Goal: Task Accomplishment & Management: Complete application form

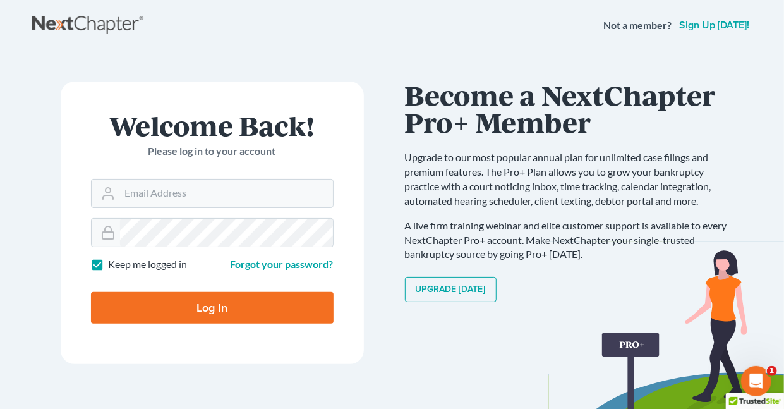
click at [109, 263] on label "Keep me logged in" at bounding box center [148, 264] width 79 height 15
click at [114, 263] on input "Keep me logged in" at bounding box center [118, 261] width 8 height 8
checkbox input "false"
click at [182, 191] on input "Email Address" at bounding box center [226, 193] width 213 height 28
type input "[EMAIL_ADDRESS][DOMAIN_NAME]"
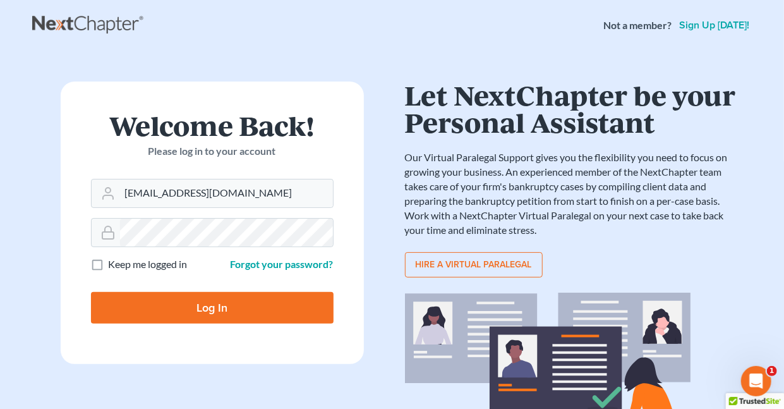
click at [216, 304] on input "Log In" at bounding box center [212, 308] width 243 height 32
type input "Thinking..."
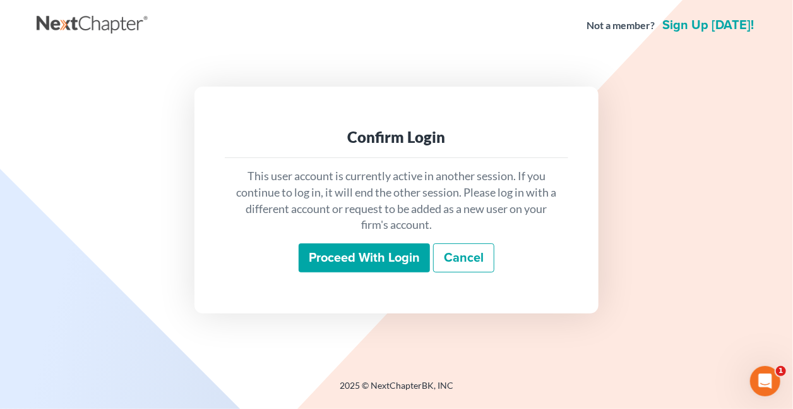
click at [388, 258] on input "Proceed with login" at bounding box center [364, 257] width 131 height 29
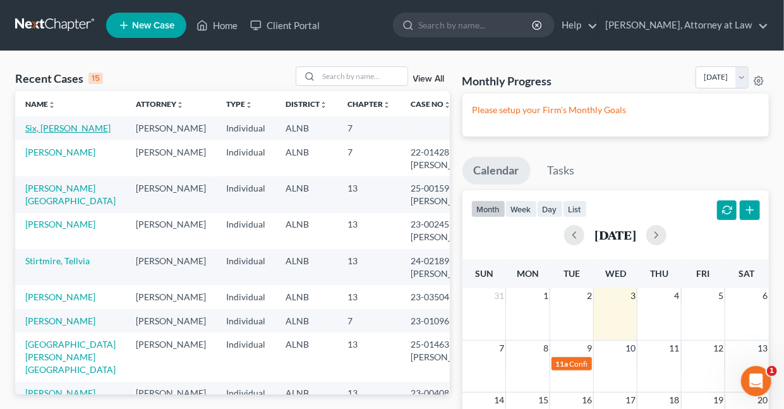
click at [48, 129] on link "Six, Monikah" at bounding box center [67, 128] width 85 height 11
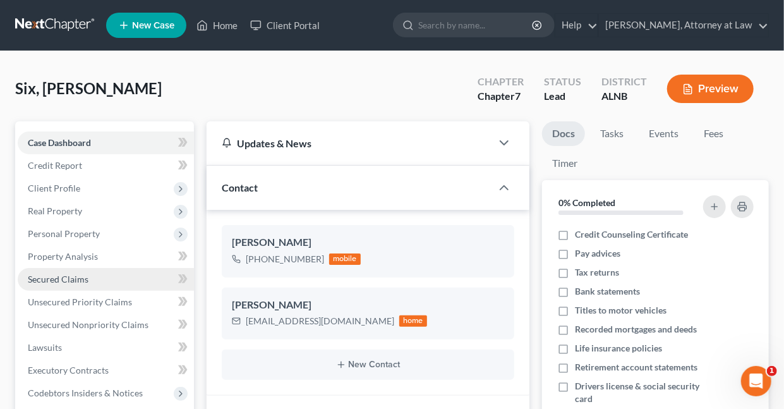
click at [81, 277] on span "Secured Claims" at bounding box center [58, 279] width 61 height 11
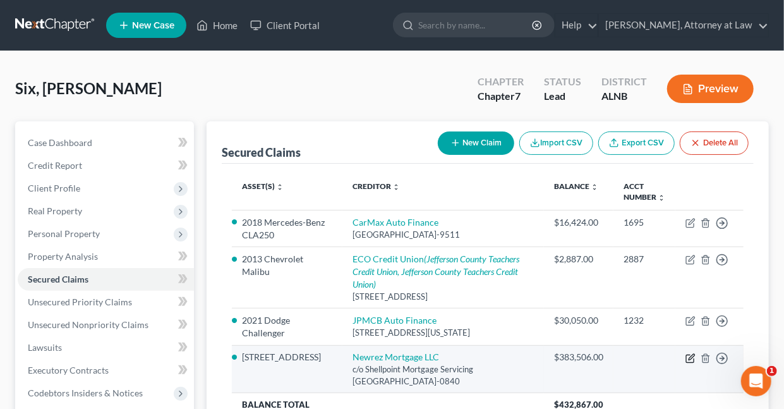
click at [694, 356] on icon "button" at bounding box center [690, 358] width 10 height 10
select select "45"
select select "2"
select select "0"
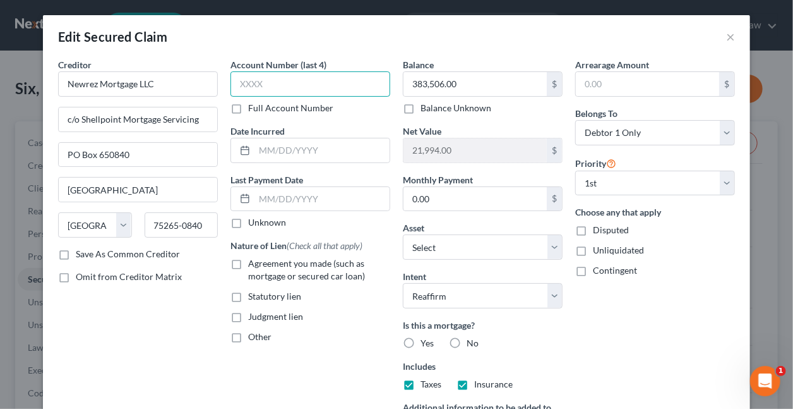
click at [300, 85] on input "text" at bounding box center [311, 83] width 160 height 25
type input "5142"
type input "05/2022"
click at [248, 260] on label "Agreement you made (such as mortgage or secured car loan)" at bounding box center [319, 269] width 142 height 25
click at [253, 260] on input "Agreement you made (such as mortgage or secured car loan)" at bounding box center [257, 261] width 8 height 8
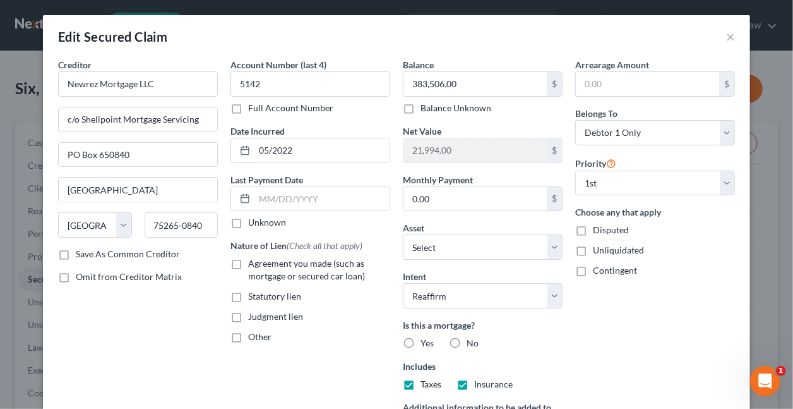
checkbox input "true"
click at [421, 340] on label "Yes" at bounding box center [427, 343] width 13 height 13
click at [426, 340] on input "Yes" at bounding box center [430, 341] width 8 height 8
radio input "true"
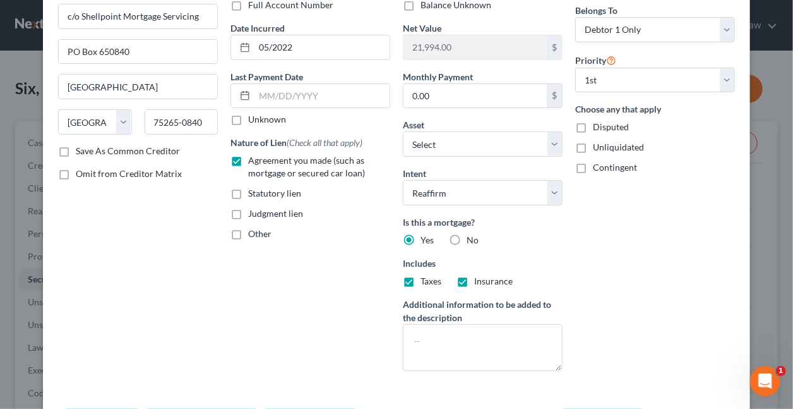
scroll to position [189, 0]
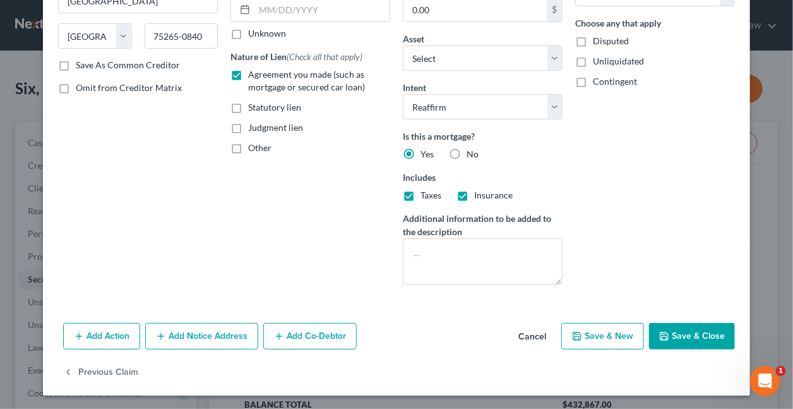
click at [675, 335] on button "Save & Close" at bounding box center [692, 336] width 86 height 27
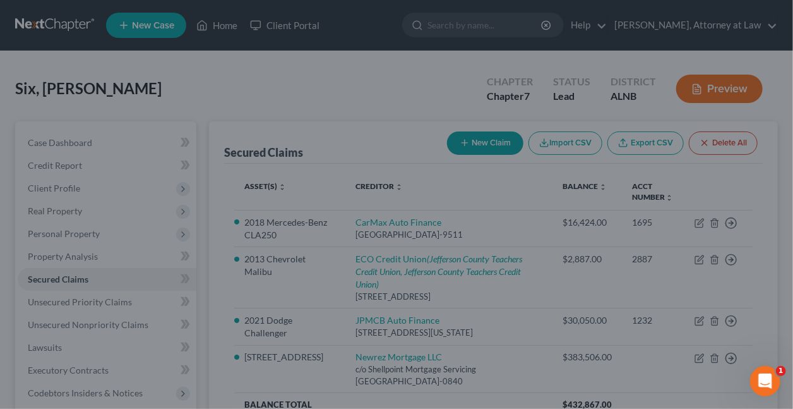
select select "5"
type input "0"
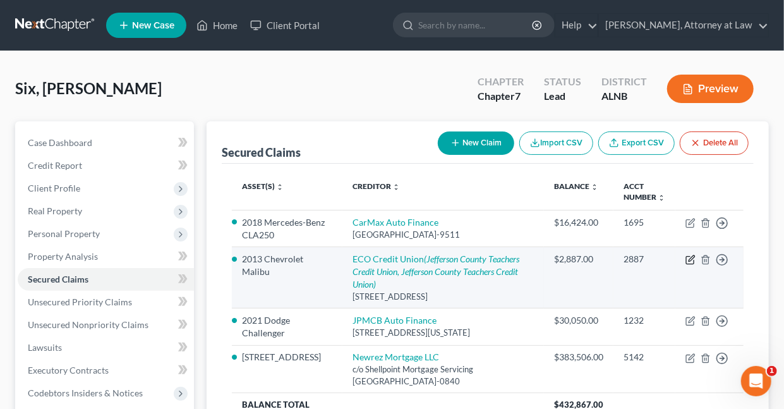
click at [692, 258] on icon "button" at bounding box center [692, 259] width 6 height 6
select select "0"
select select "2"
select select "0"
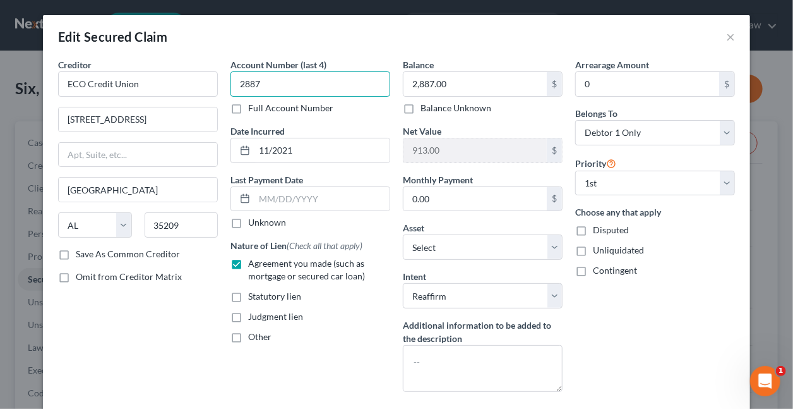
click at [288, 85] on input "2887" at bounding box center [311, 83] width 160 height 25
type input "2"
type input "6150"
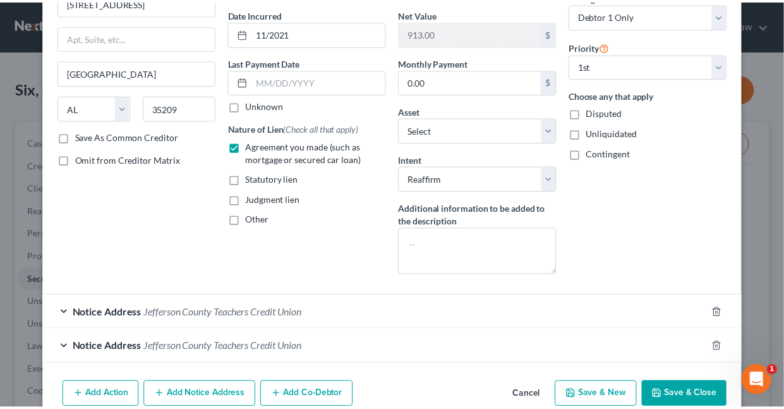
scroll to position [176, 0]
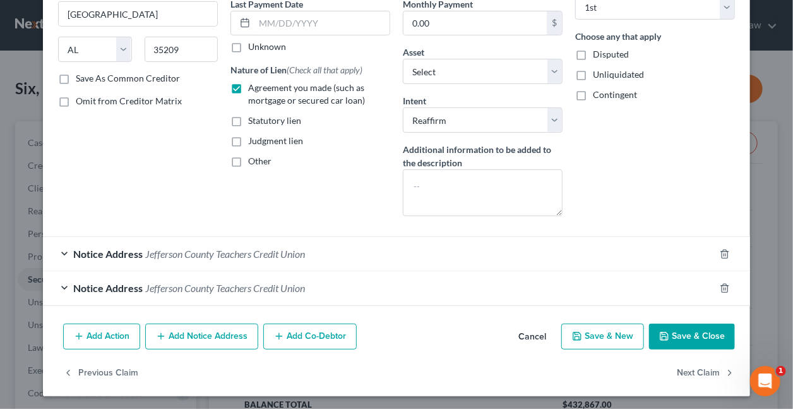
click at [689, 332] on button "Save & Close" at bounding box center [692, 336] width 86 height 27
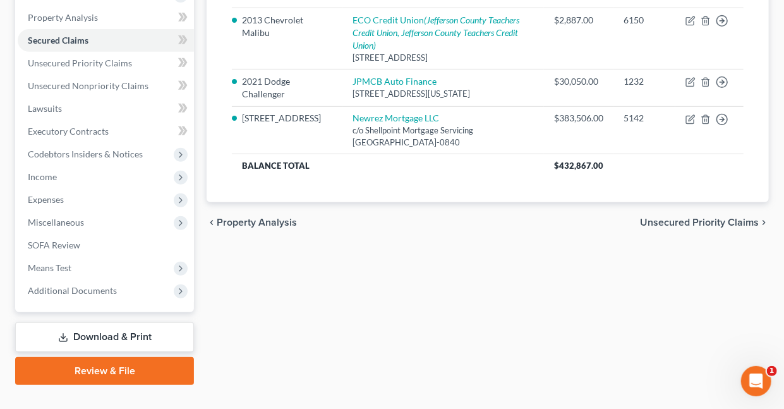
scroll to position [252, 0]
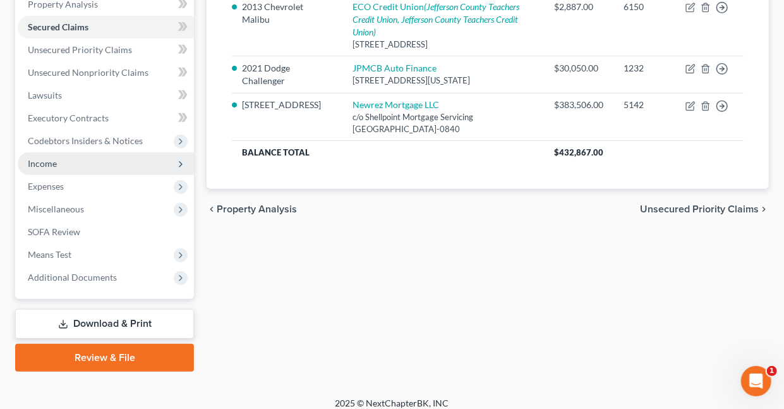
click at [47, 162] on span "Income" at bounding box center [42, 163] width 29 height 11
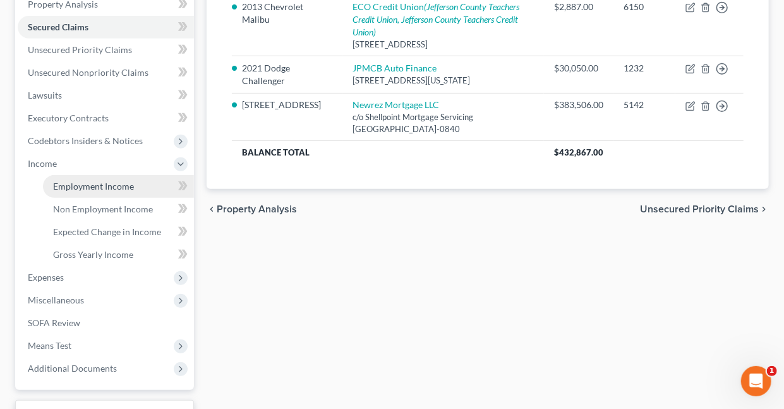
click at [81, 185] on span "Employment Income" at bounding box center [93, 186] width 81 height 11
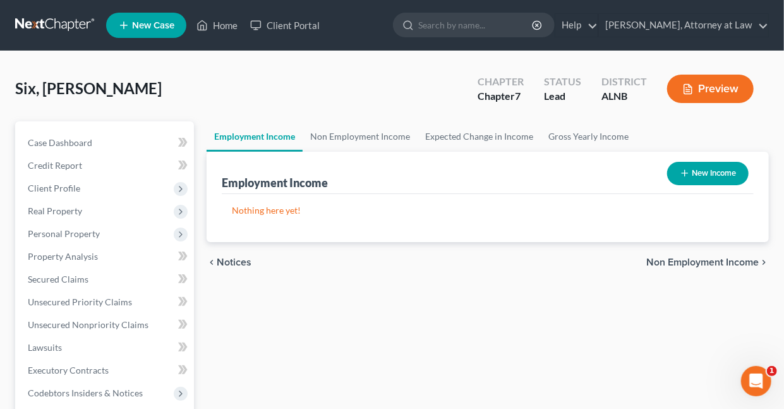
click at [697, 176] on button "New Income" at bounding box center [707, 173] width 81 height 23
select select "0"
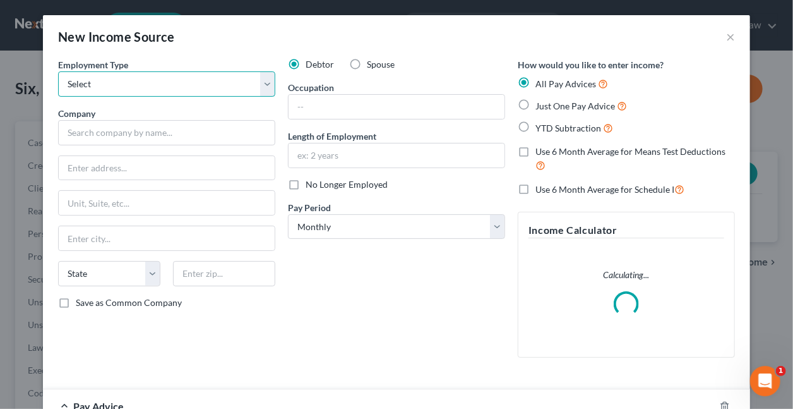
click at [87, 84] on select "Select Full or Part Time Employment Self Employment" at bounding box center [166, 83] width 217 height 25
select select "0"
click at [58, 71] on select "Select Full or Part Time Employment Self Employment" at bounding box center [166, 83] width 217 height 25
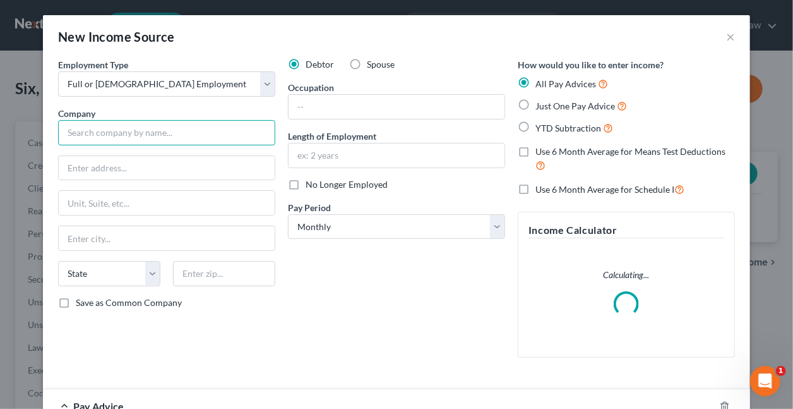
click at [112, 137] on input "text" at bounding box center [166, 132] width 217 height 25
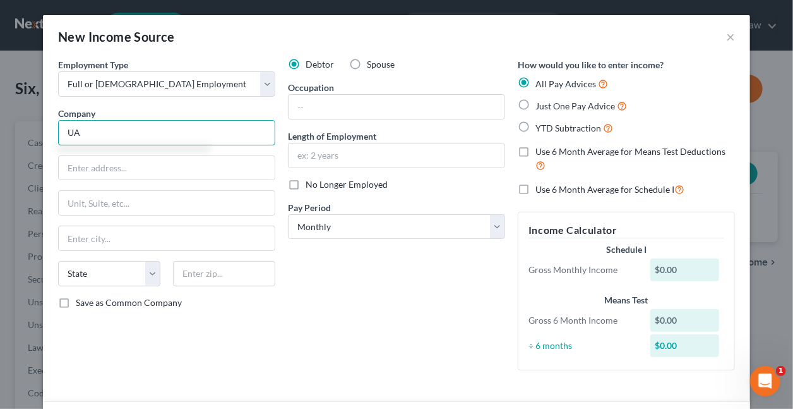
type input "U"
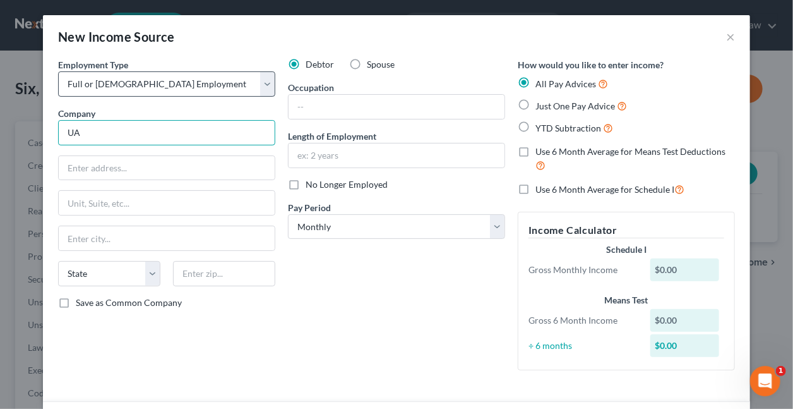
type input "U"
type input "T"
type input "UAB Payroll Services"
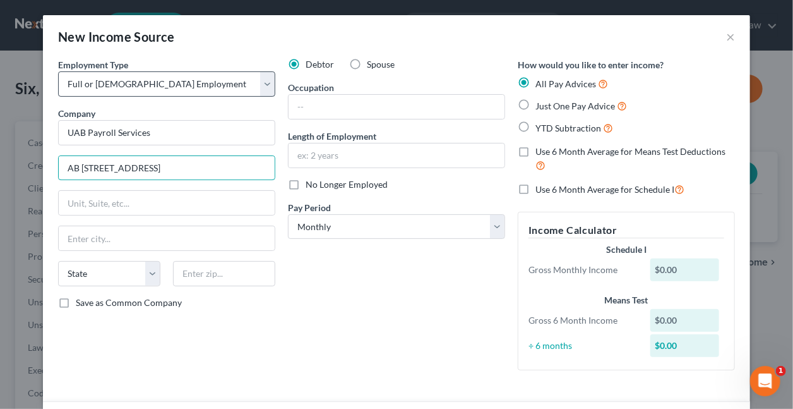
type input "AB 280, 1720 2nd Avenue South"
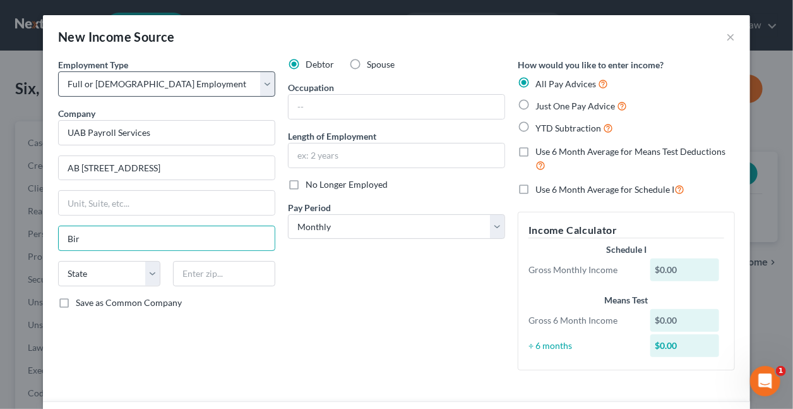
type input "Birmingham"
select select "0"
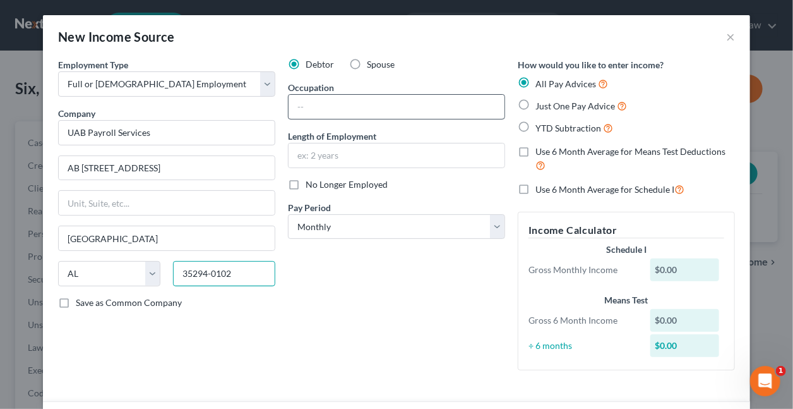
type input "35294-0102"
click at [382, 114] on input "text" at bounding box center [397, 107] width 216 height 24
type input "Nurse"
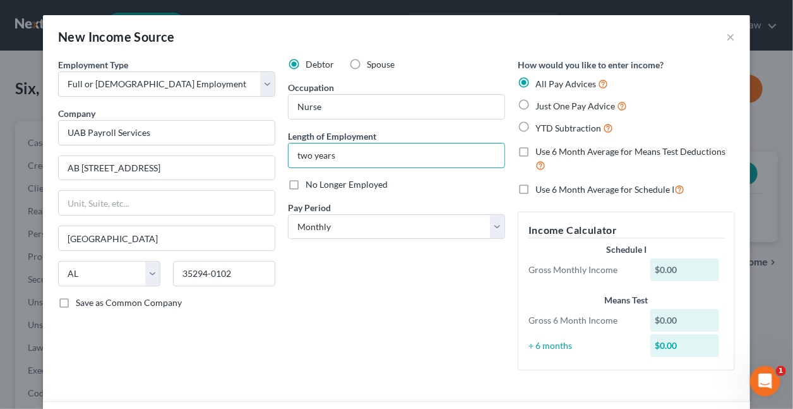
type input "two years"
click at [536, 103] on label "Just One Pay Advice" at bounding box center [582, 106] width 92 height 15
click at [541, 103] on input "Just One Pay Advice" at bounding box center [545, 103] width 8 height 8
radio input "true"
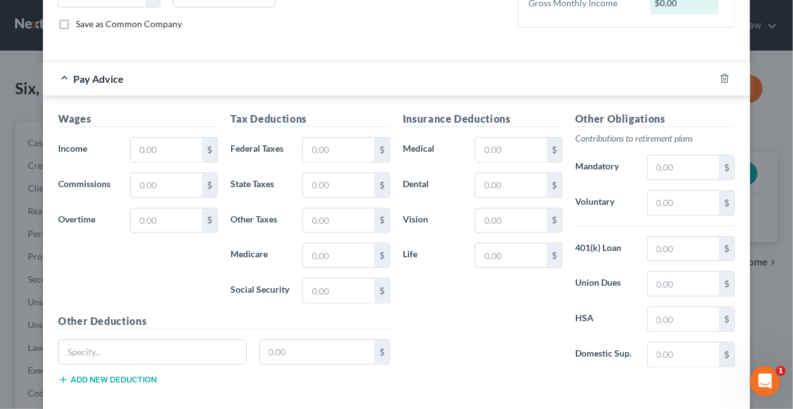
scroll to position [280, 0]
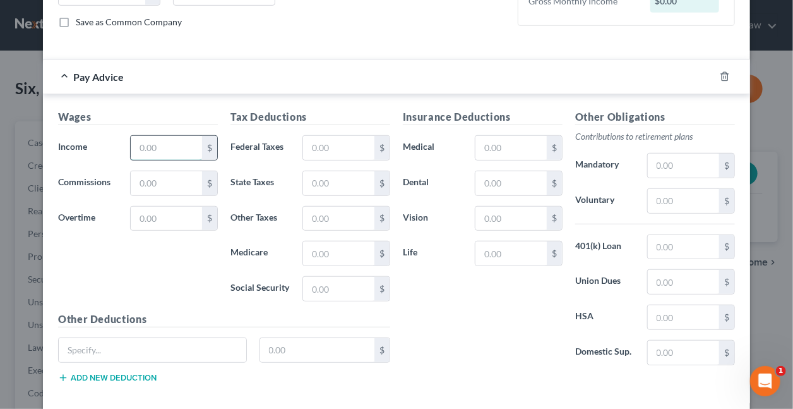
click at [158, 143] on input "text" at bounding box center [166, 148] width 71 height 24
type input "9,697"
click at [336, 147] on input "text" at bounding box center [338, 148] width 71 height 24
type input "2,071"
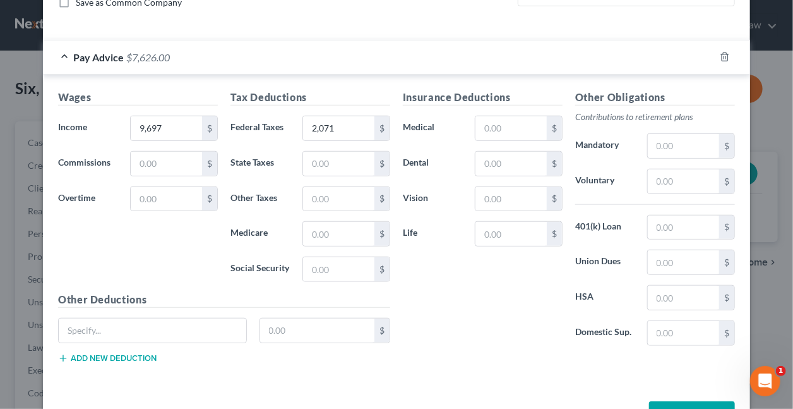
scroll to position [339, 0]
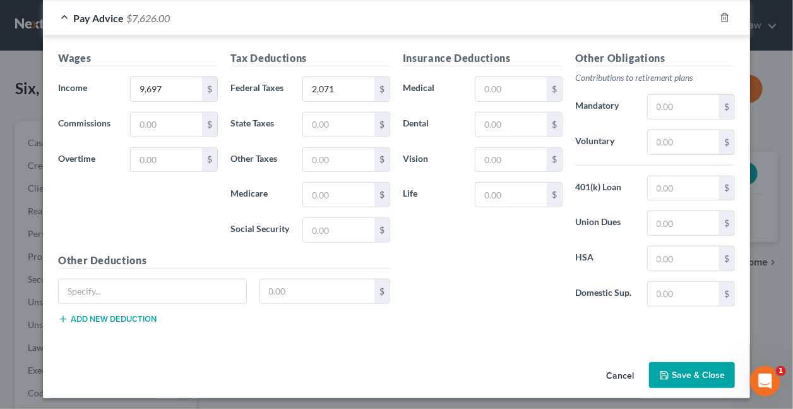
click at [704, 368] on button "Save & Close" at bounding box center [692, 375] width 86 height 27
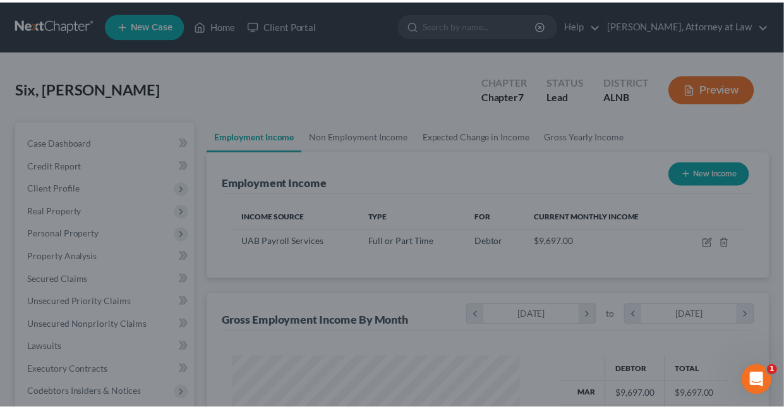
scroll to position [225, 313]
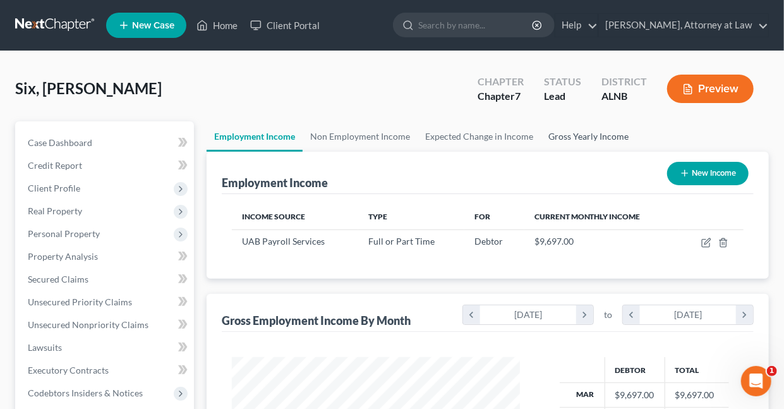
click at [579, 135] on link "Gross Yearly Income" at bounding box center [588, 136] width 95 height 30
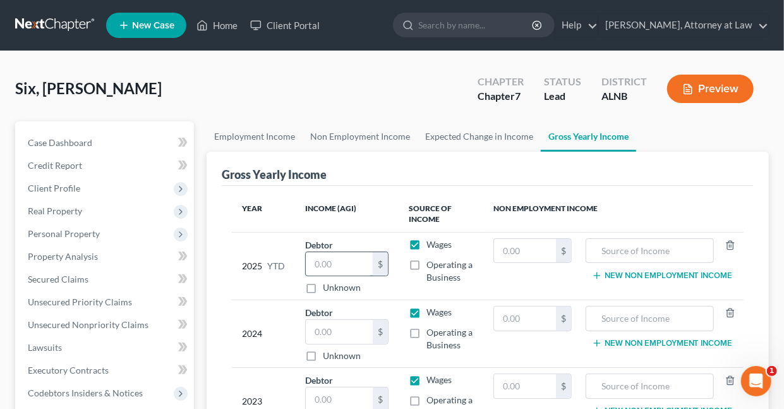
click at [357, 256] on input "text" at bounding box center [339, 264] width 67 height 24
type input "68,335"
type input "1"
type input "109,006"
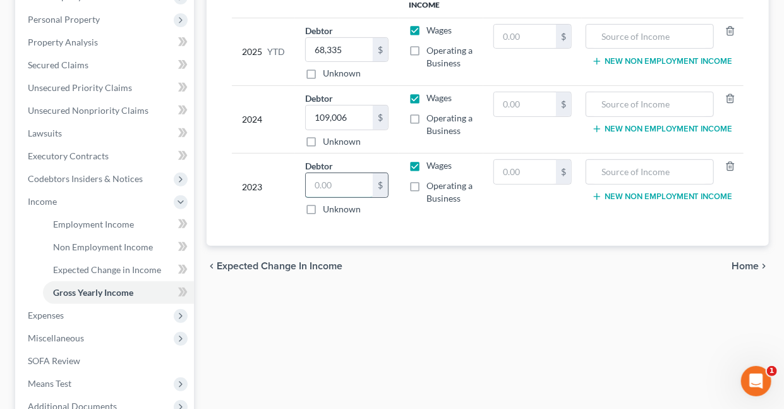
click at [346, 181] on input "text" at bounding box center [339, 185] width 67 height 24
type input "102,793"
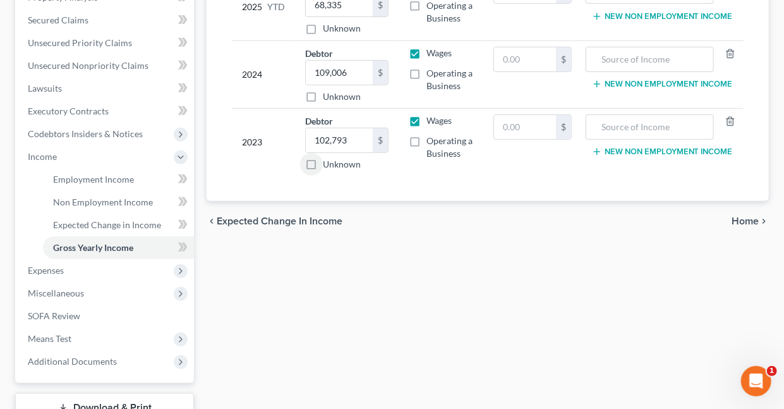
scroll to position [285, 0]
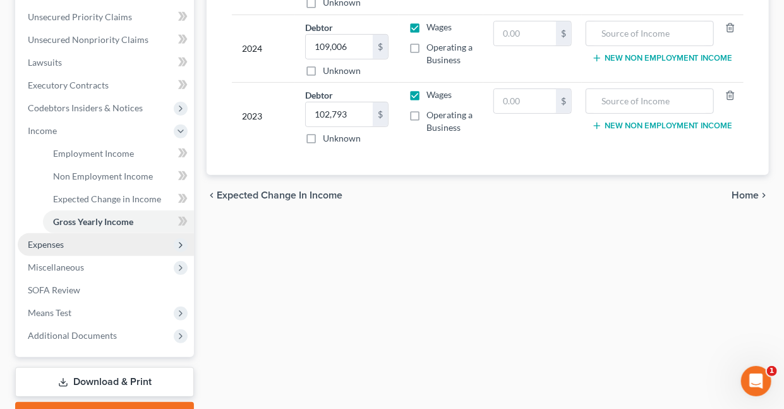
click at [52, 244] on span "Expenses" at bounding box center [46, 244] width 36 height 11
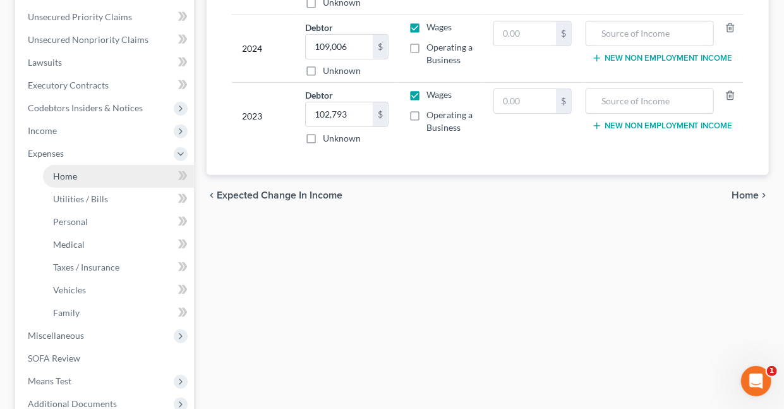
click at [70, 175] on span "Home" at bounding box center [65, 176] width 24 height 11
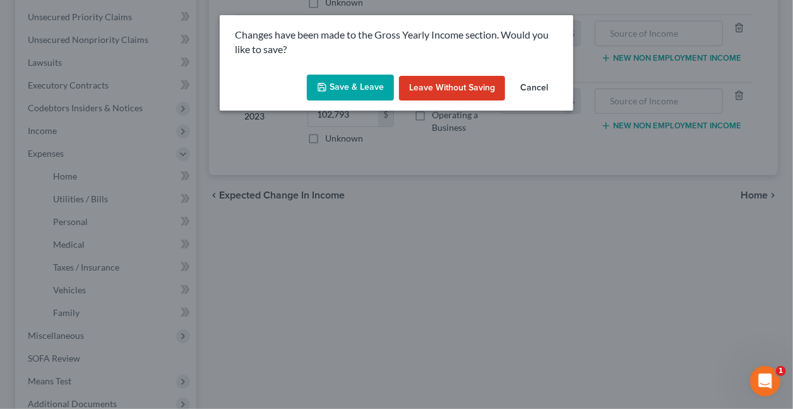
click at [349, 88] on button "Save & Leave" at bounding box center [350, 88] width 87 height 27
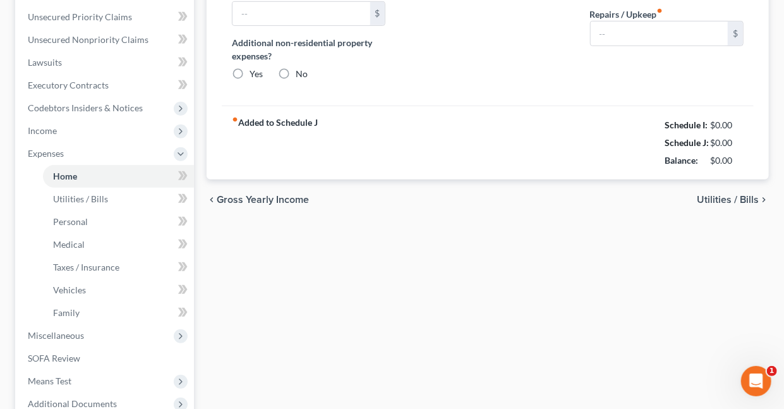
type input "0.00"
radio input "true"
type input "0.00"
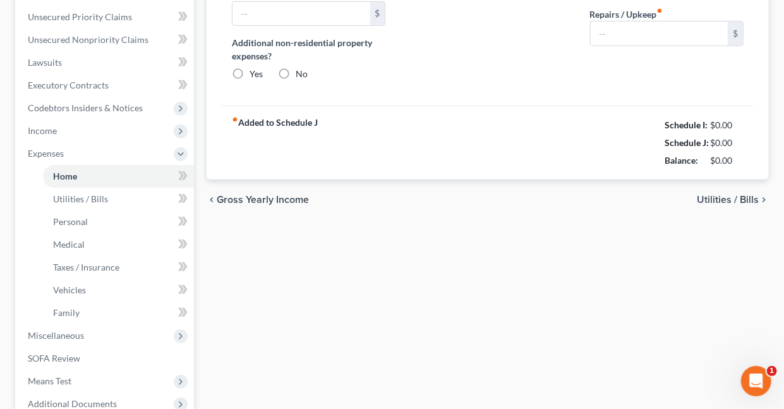
type input "0.00"
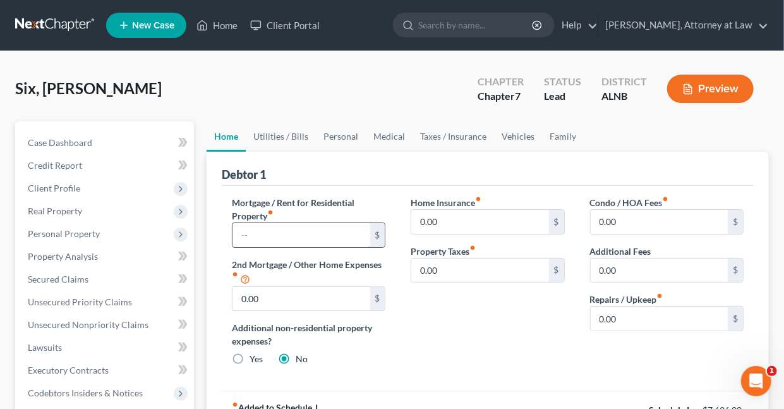
click at [327, 233] on input "text" at bounding box center [300, 235] width 137 height 24
type input "2,751"
click at [637, 225] on input "0.00" at bounding box center [659, 222] width 137 height 24
type input "0"
type input "112"
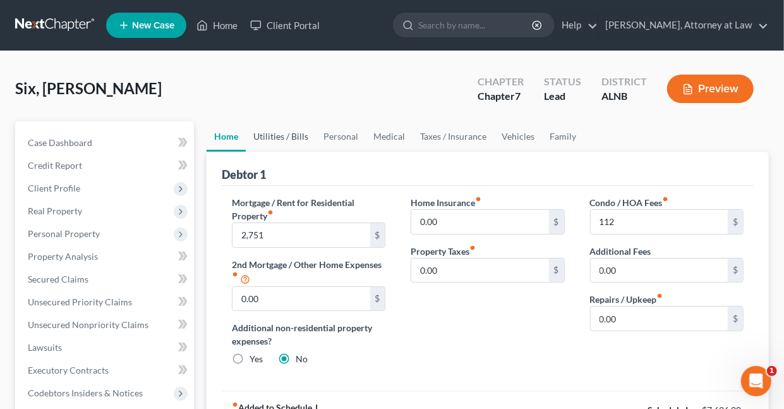
click at [284, 137] on link "Utilities / Bills" at bounding box center [281, 136] width 70 height 30
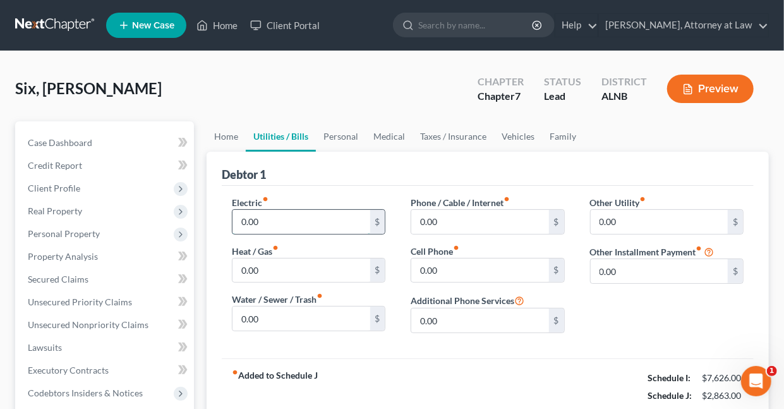
click at [276, 224] on input "0.00" at bounding box center [300, 222] width 137 height 24
type input "189"
type input "65"
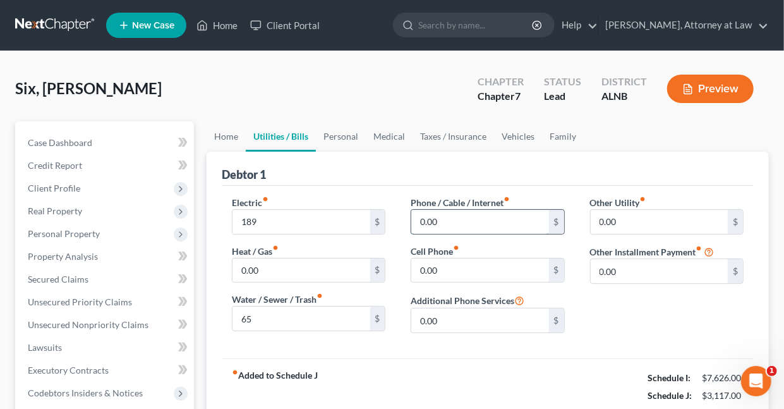
click at [448, 222] on input "0.00" at bounding box center [479, 222] width 137 height 24
type input "225"
click at [347, 138] on link "Personal" at bounding box center [341, 136] width 50 height 30
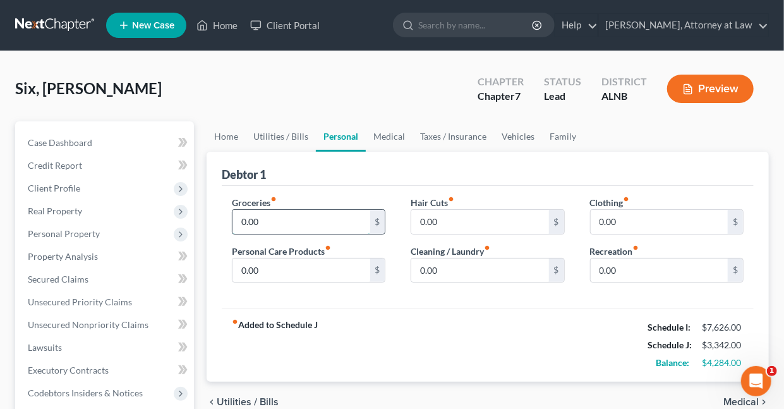
click at [298, 218] on input "0.00" at bounding box center [300, 222] width 137 height 24
type input "900"
type input "120"
type input "175"
type input "110"
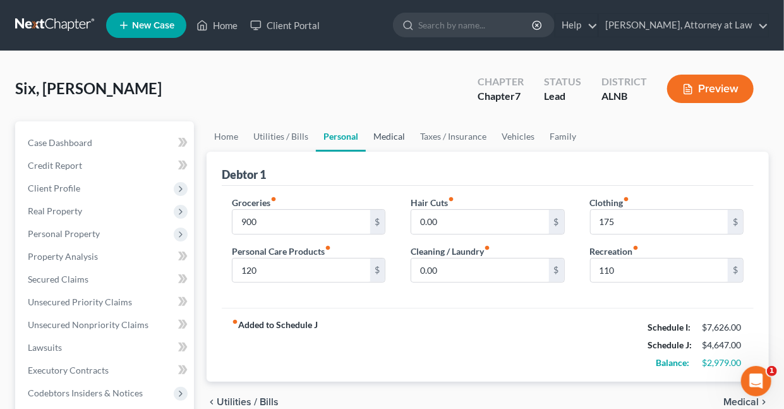
click at [380, 135] on link "Medical" at bounding box center [389, 136] width 47 height 30
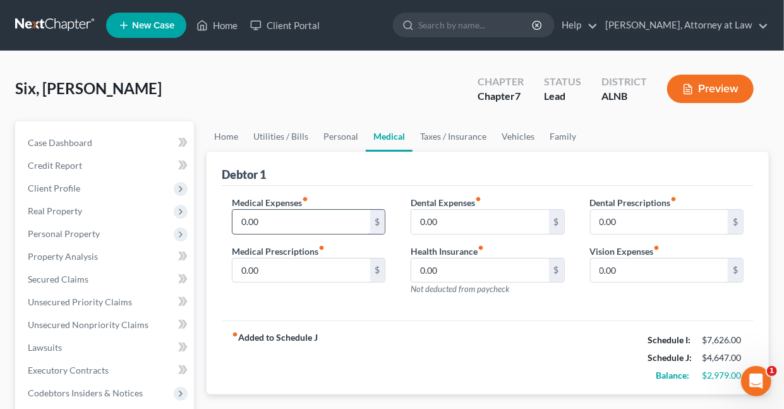
click at [275, 222] on input "0.00" at bounding box center [300, 222] width 137 height 24
type input "125"
click at [442, 135] on link "Taxes / Insurance" at bounding box center [452, 136] width 81 height 30
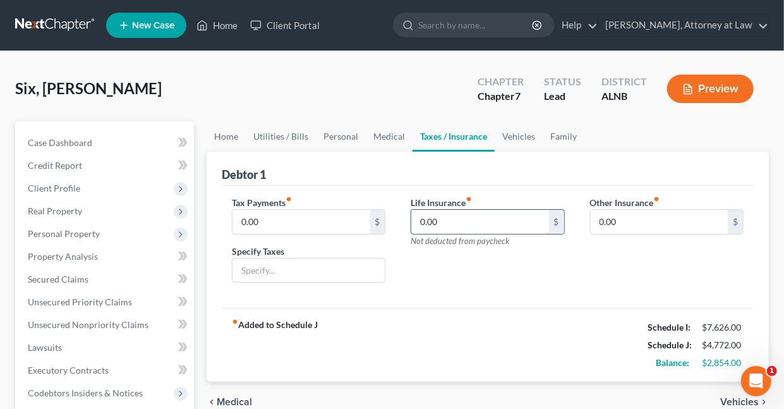
click at [479, 219] on input "0.00" at bounding box center [479, 222] width 137 height 24
type input "87"
click at [522, 135] on link "Vehicles" at bounding box center [519, 136] width 48 height 30
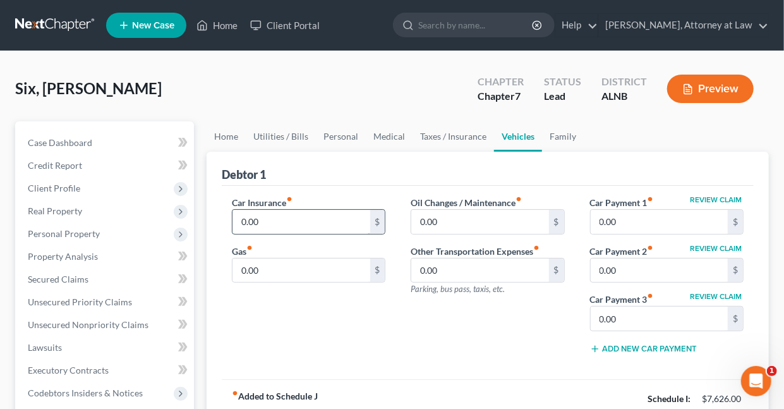
click at [285, 217] on input "0.00" at bounding box center [300, 222] width 137 height 24
type input "230"
type input "210"
click at [625, 222] on input "0.00" at bounding box center [659, 222] width 137 height 24
type input "6"
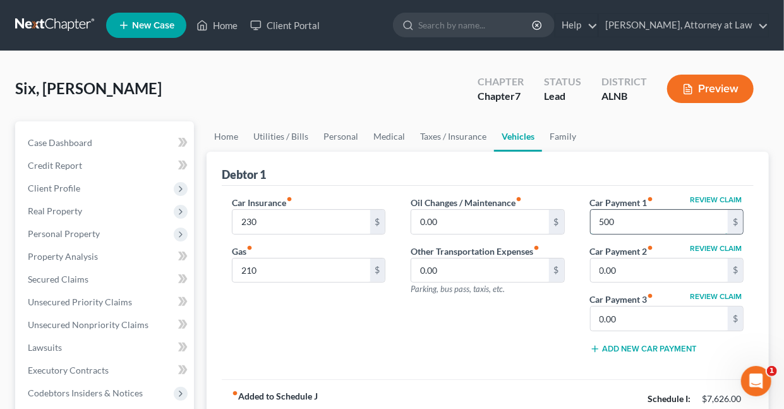
type input "500"
type input "250"
click at [627, 212] on input "500" at bounding box center [659, 222] width 137 height 24
type input "689"
type input "500"
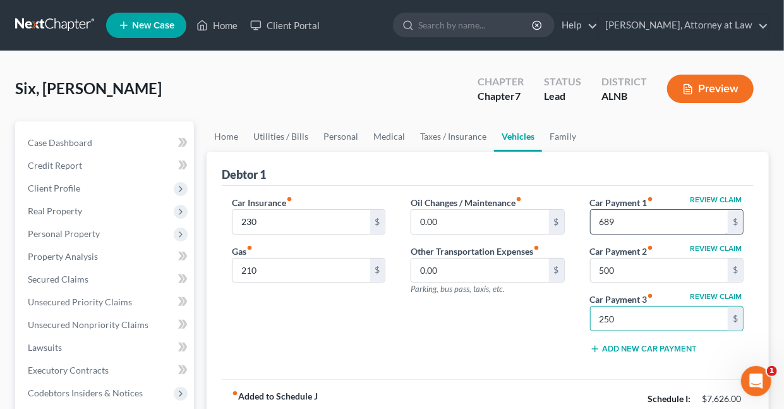
type input "250"
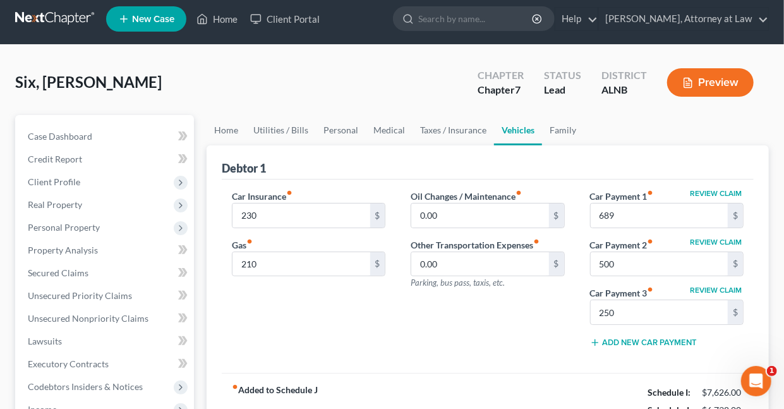
scroll to position [6, 0]
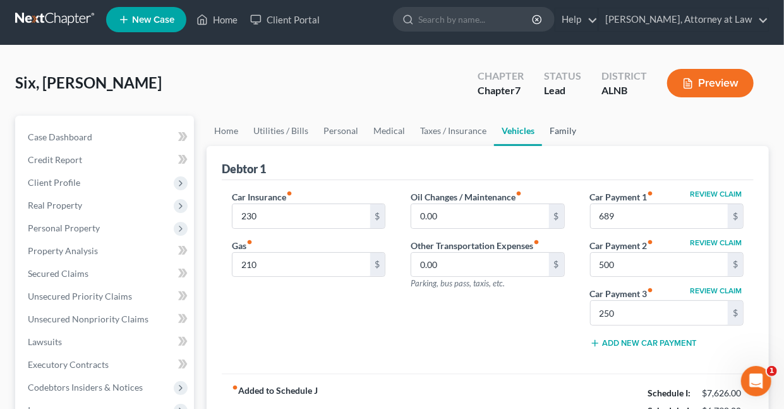
click at [560, 129] on link "Family" at bounding box center [563, 131] width 42 height 30
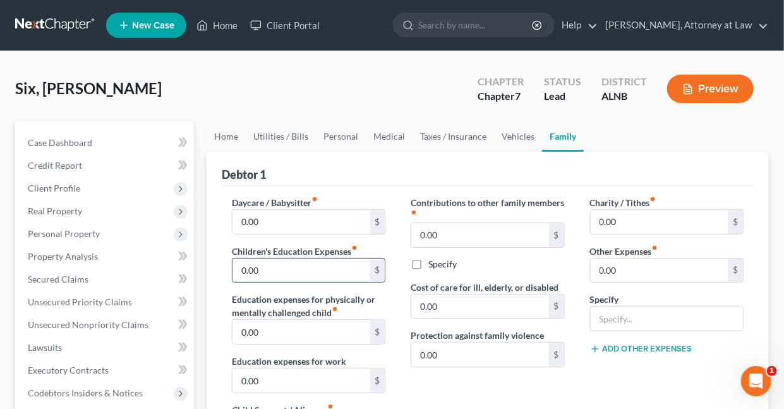
click at [289, 268] on input "0.00" at bounding box center [300, 270] width 137 height 24
type input "700"
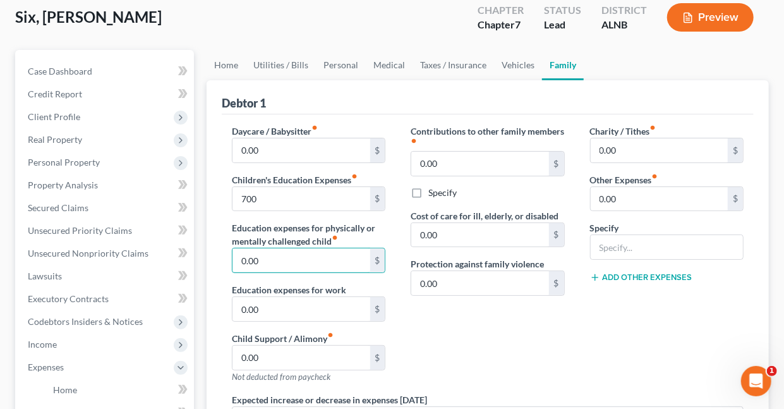
scroll to position [69, 0]
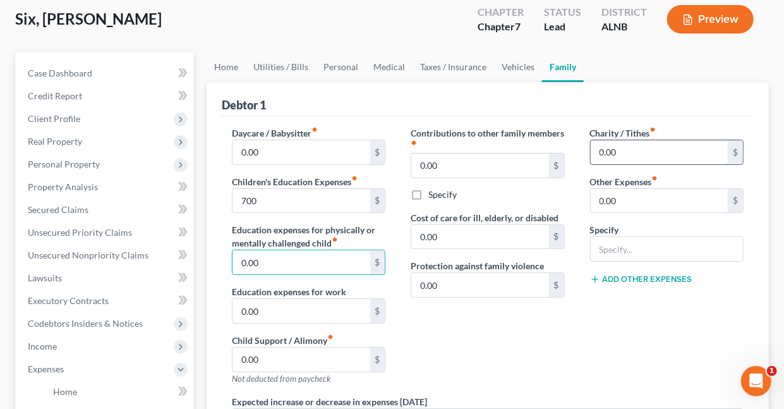
click at [640, 148] on input "0.00" at bounding box center [659, 152] width 137 height 24
click at [628, 152] on input "150" at bounding box center [659, 152] width 137 height 24
type input "500"
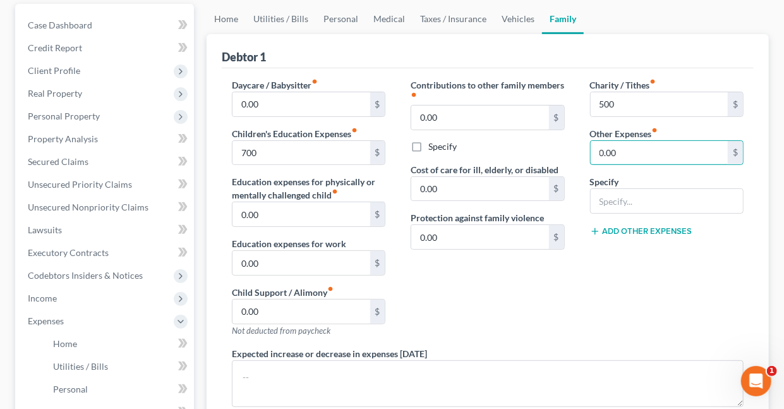
scroll to position [98, 0]
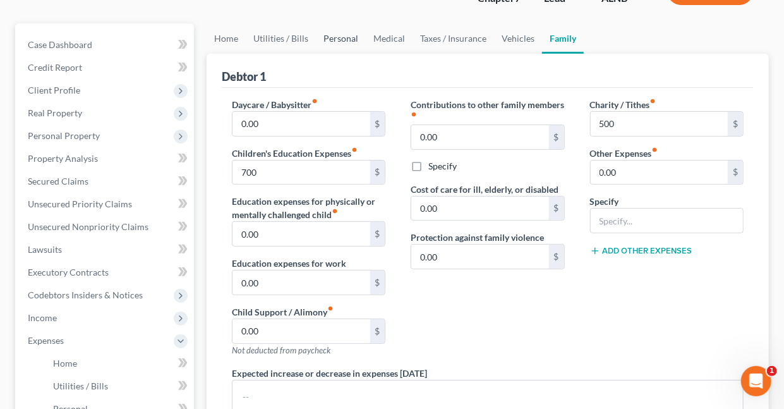
click at [340, 37] on link "Personal" at bounding box center [341, 38] width 50 height 30
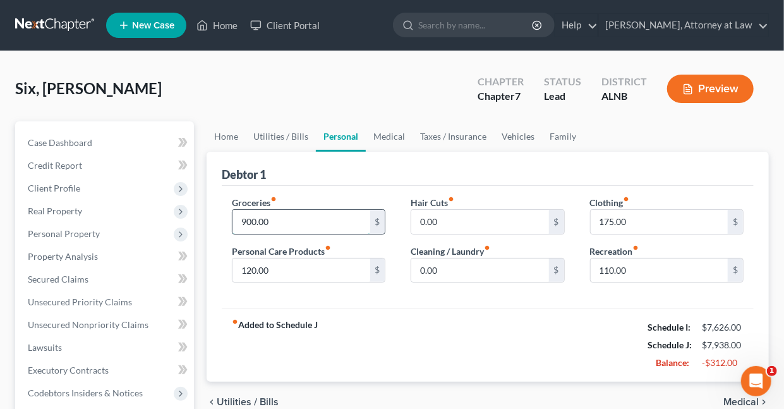
click at [280, 218] on input "900.00" at bounding box center [300, 222] width 137 height 24
type input "700"
click at [394, 135] on link "Medical" at bounding box center [389, 136] width 47 height 30
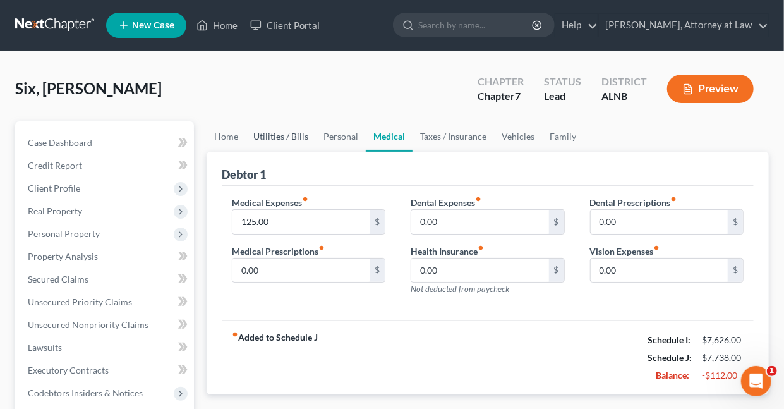
click at [286, 130] on link "Utilities / Bills" at bounding box center [281, 136] width 70 height 30
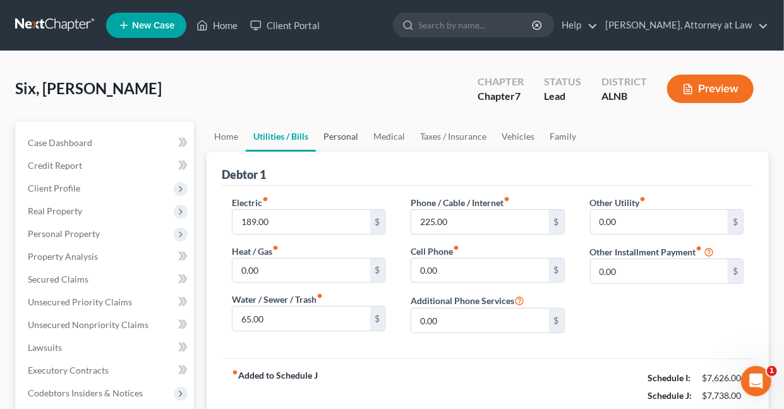
click at [336, 137] on link "Personal" at bounding box center [341, 136] width 50 height 30
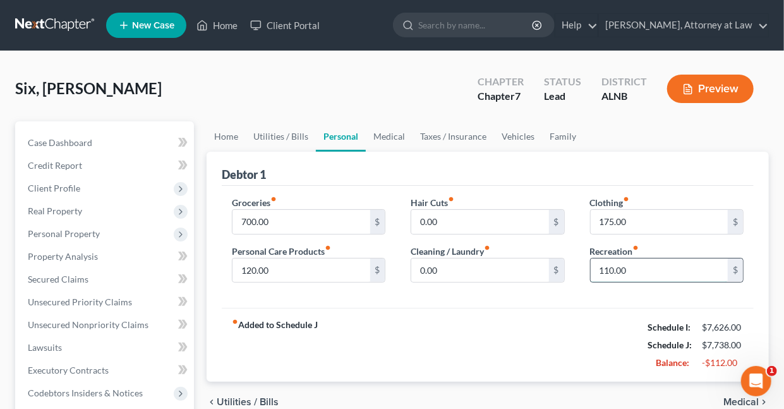
click at [648, 270] on input "110.00" at bounding box center [659, 270] width 137 height 24
click at [385, 137] on link "Medical" at bounding box center [389, 136] width 47 height 30
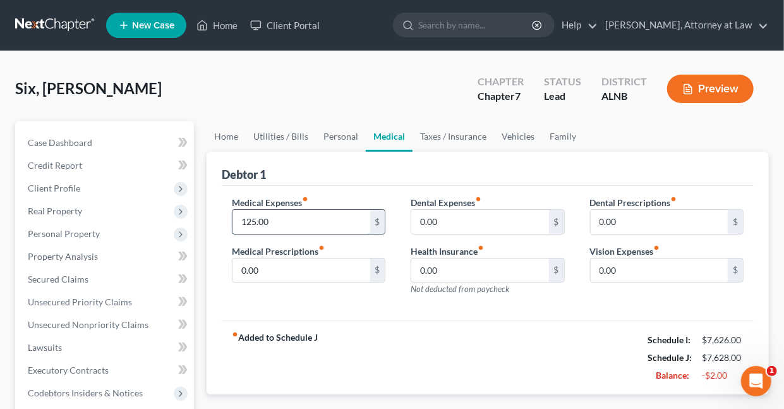
click at [279, 217] on input "125.00" at bounding box center [300, 222] width 137 height 24
type input "75"
click at [229, 133] on link "Home" at bounding box center [226, 136] width 39 height 30
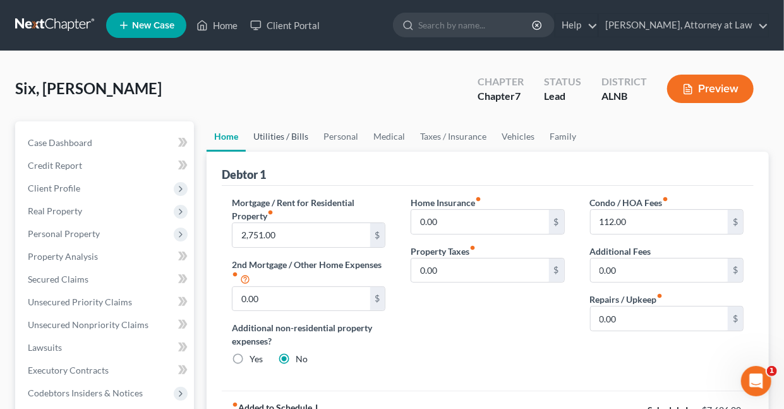
click at [275, 137] on link "Utilities / Bills" at bounding box center [281, 136] width 70 height 30
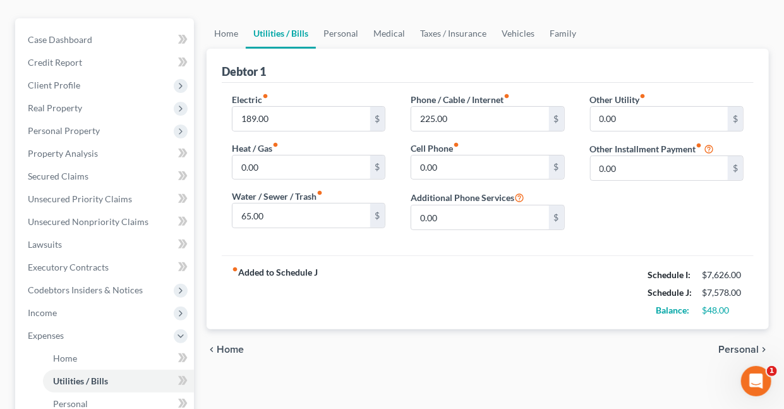
scroll to position [109, 0]
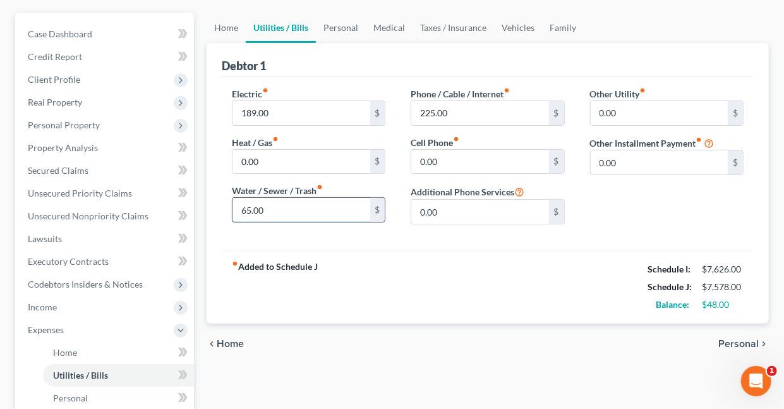
click at [288, 205] on input "65.00" at bounding box center [300, 210] width 137 height 24
type input "78"
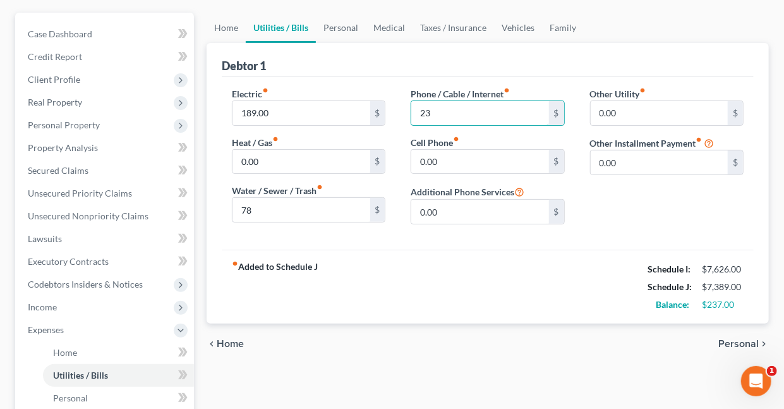
type input "2"
type input "245"
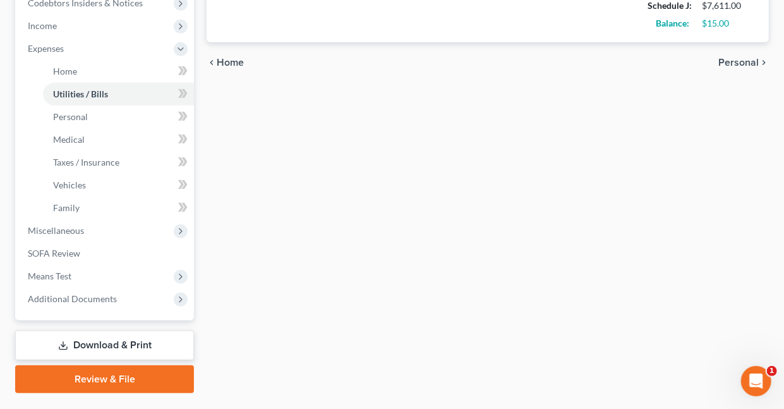
scroll to position [420, 0]
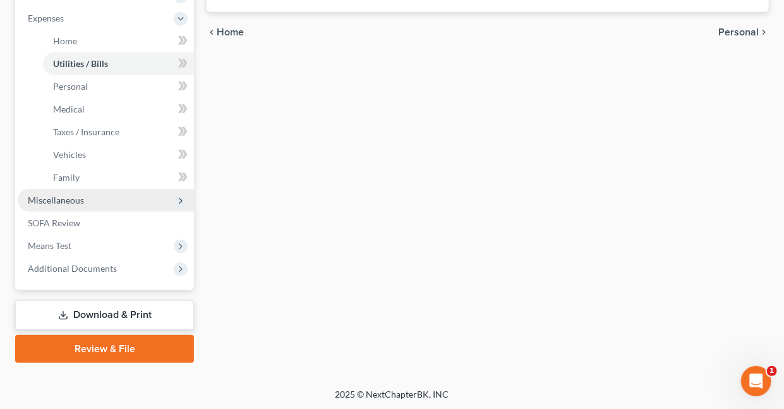
click at [50, 197] on span "Miscellaneous" at bounding box center [56, 200] width 56 height 11
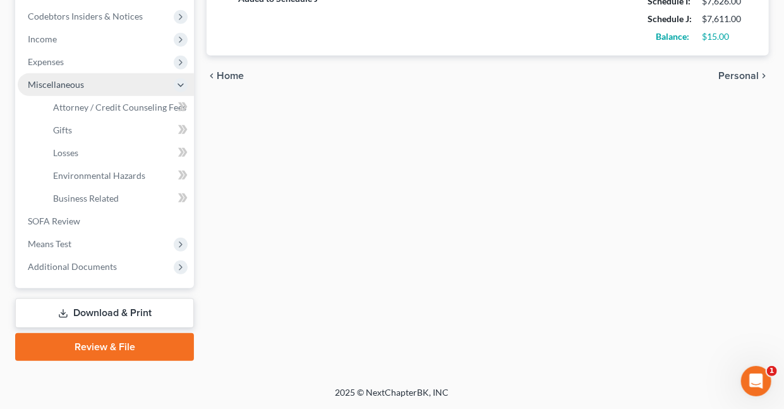
scroll to position [375, 0]
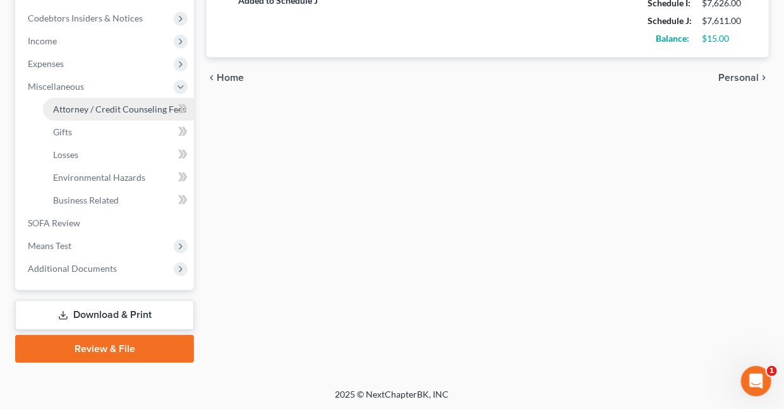
click at [112, 107] on span "Attorney / Credit Counseling Fees" at bounding box center [119, 109] width 133 height 11
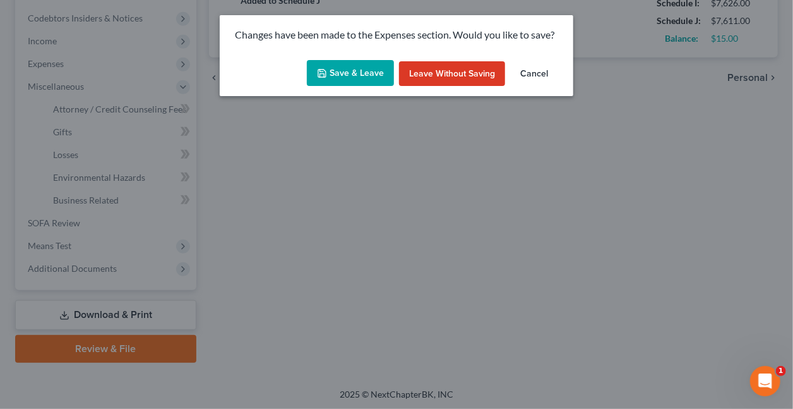
click at [347, 75] on button "Save & Leave" at bounding box center [350, 73] width 87 height 27
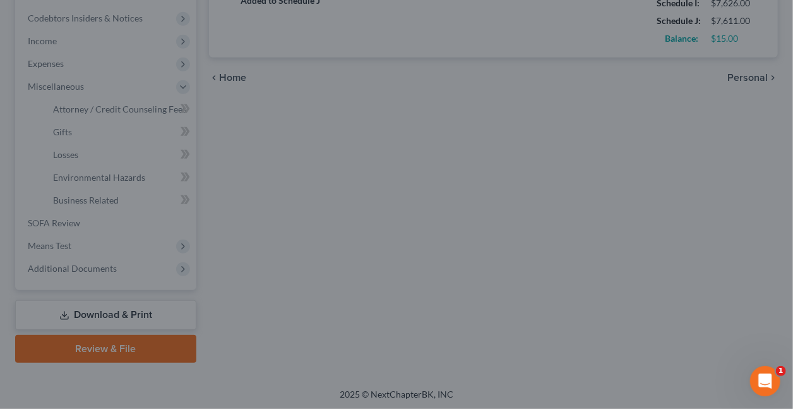
type input "78.00"
type input "245.00"
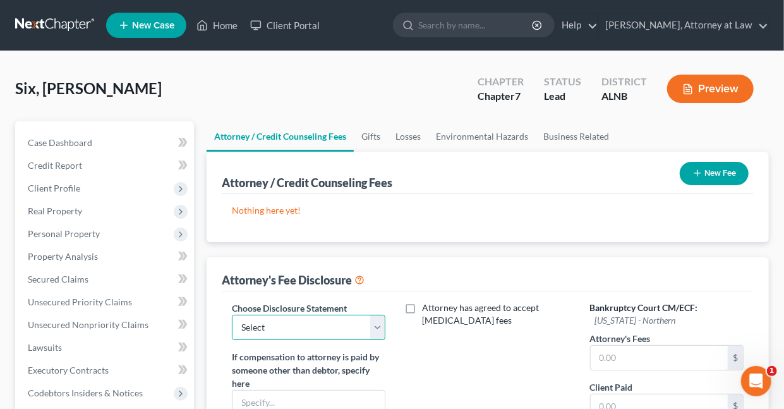
click at [376, 324] on select "Select Chapter 7 Chapter 13" at bounding box center [308, 327] width 153 height 25
select select "0"
click at [232, 315] on select "Select Chapter 7 Chapter 13" at bounding box center [308, 327] width 153 height 25
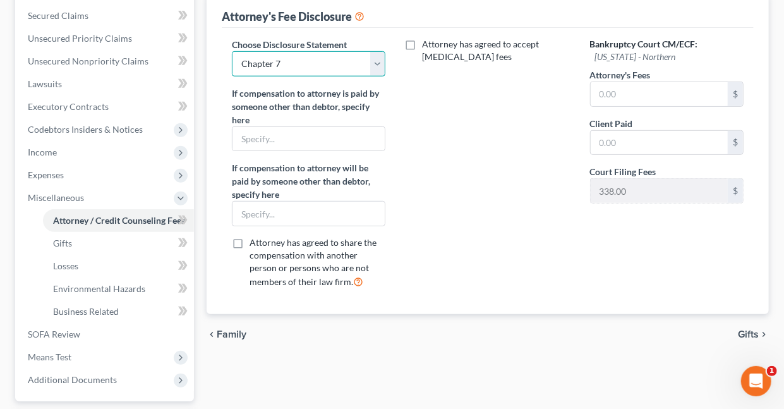
scroll to position [291, 0]
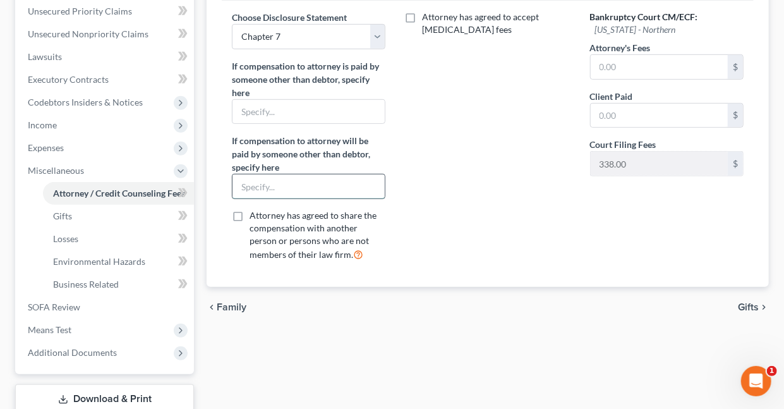
click at [294, 184] on input "text" at bounding box center [308, 186] width 152 height 24
type input "NONE"
click at [627, 61] on input "text" at bounding box center [659, 67] width 137 height 24
type input "1500"
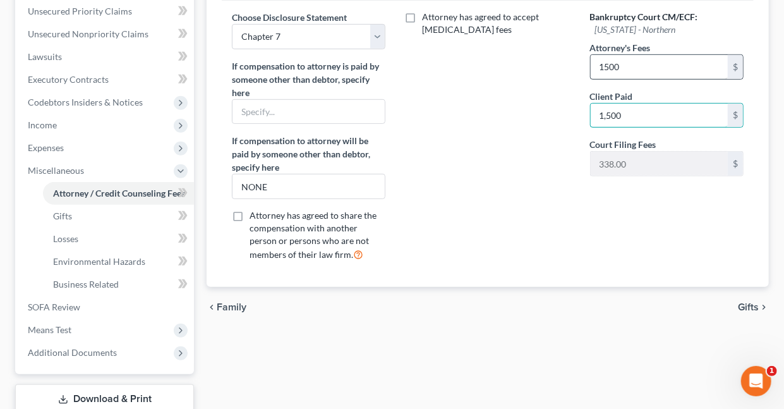
type input "1,500"
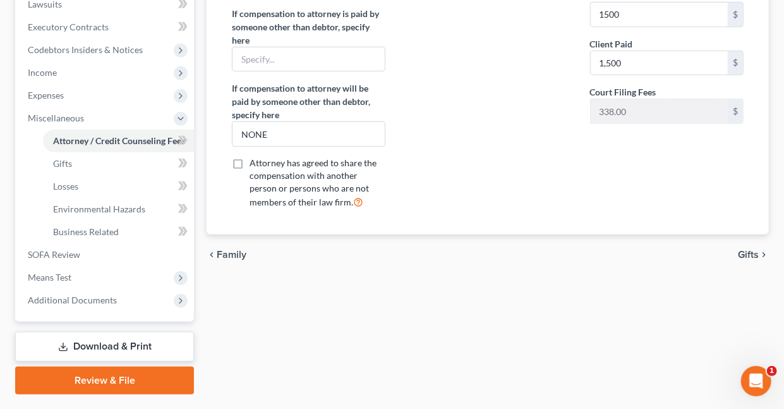
scroll to position [375, 0]
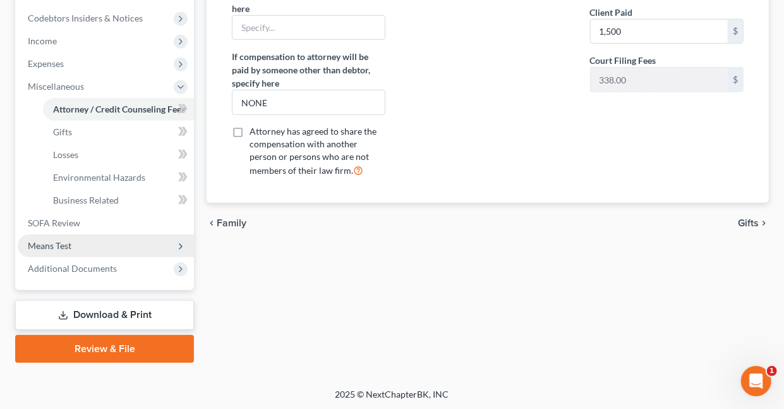
click at [52, 240] on span "Means Test" at bounding box center [50, 245] width 44 height 11
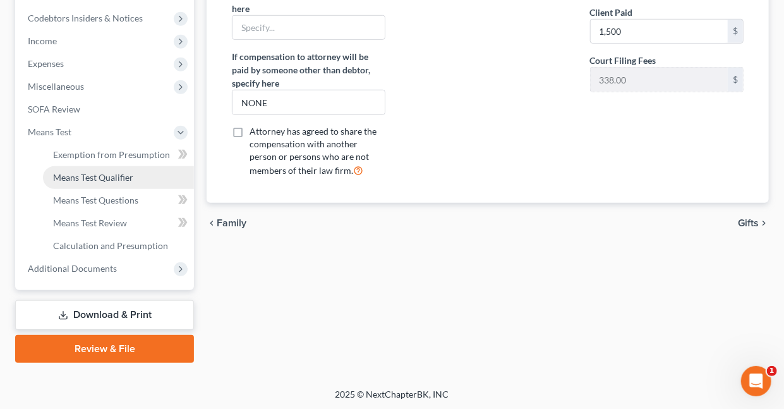
click at [78, 178] on span "Means Test Qualifier" at bounding box center [93, 177] width 80 height 11
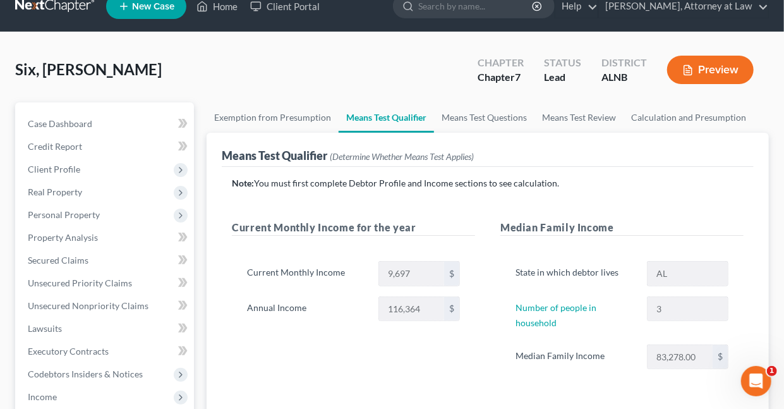
scroll to position [14, 0]
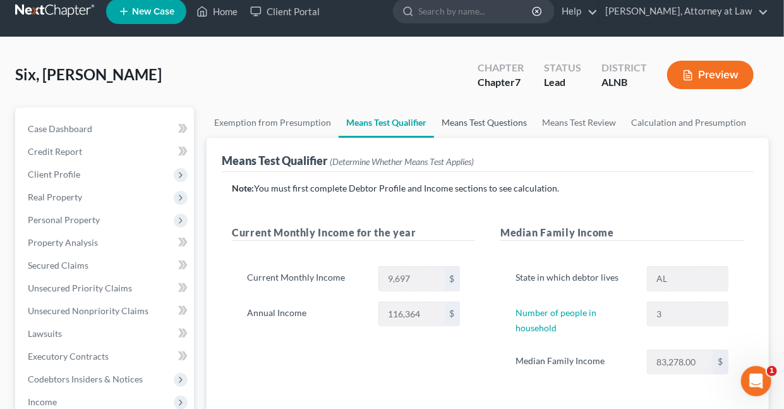
click at [478, 121] on link "Means Test Questions" at bounding box center [484, 122] width 100 height 30
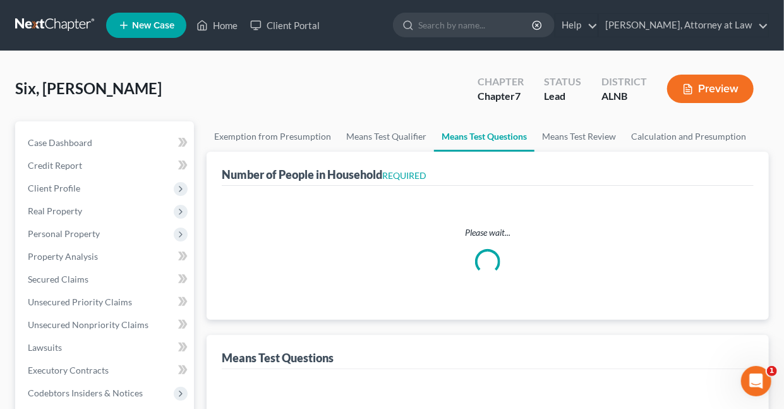
select select "0"
select select "60"
select select "1"
select select "60"
select select "1"
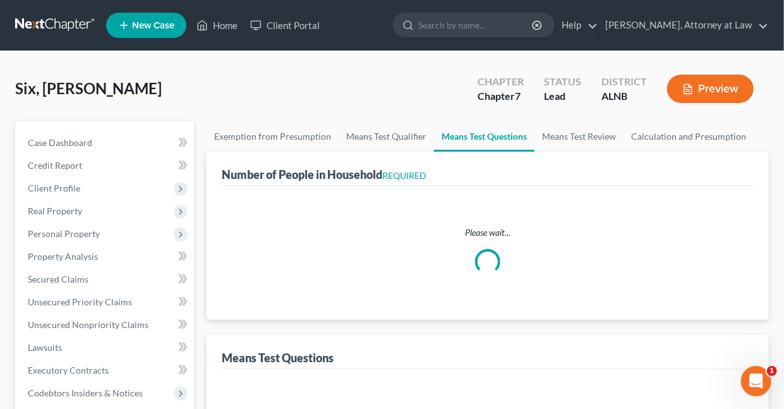
select select "60"
select select "1"
select select "60"
select select "3"
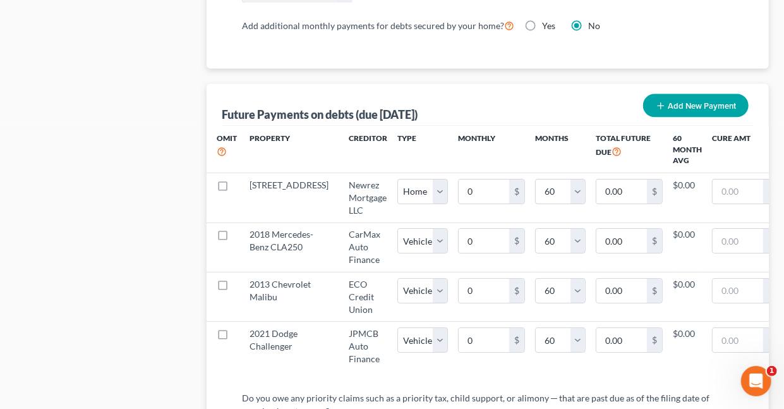
scroll to position [1294, 0]
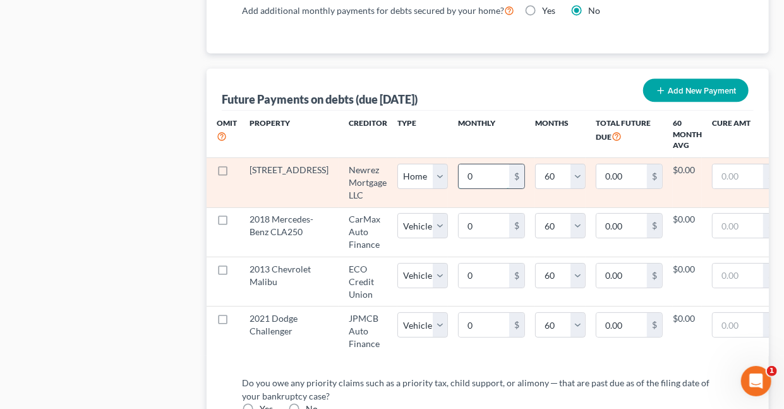
click at [459, 167] on input "0" at bounding box center [484, 176] width 51 height 24
type input "2"
type input "120.00"
type input "27"
type input "1,620.00"
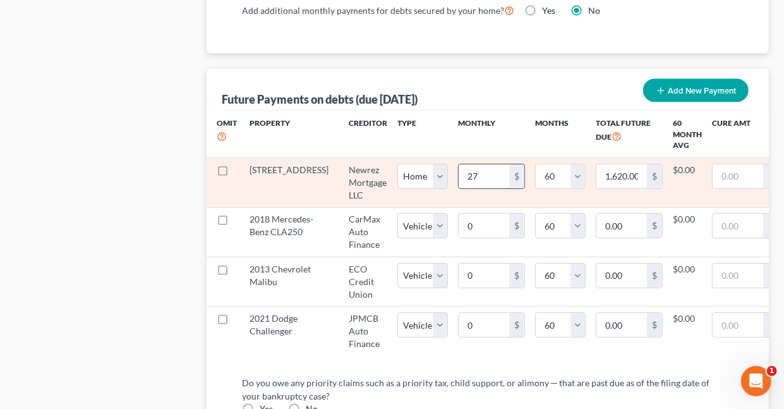
type input "275"
type input "16,500.00"
type input "2751"
type input "165,060.00"
select select "0"
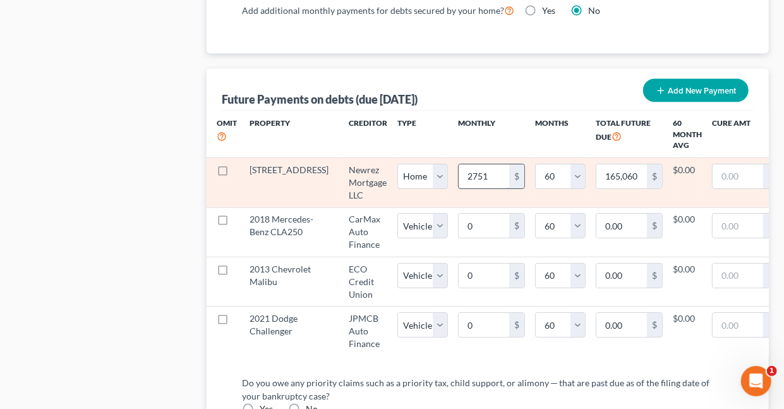
select select "60"
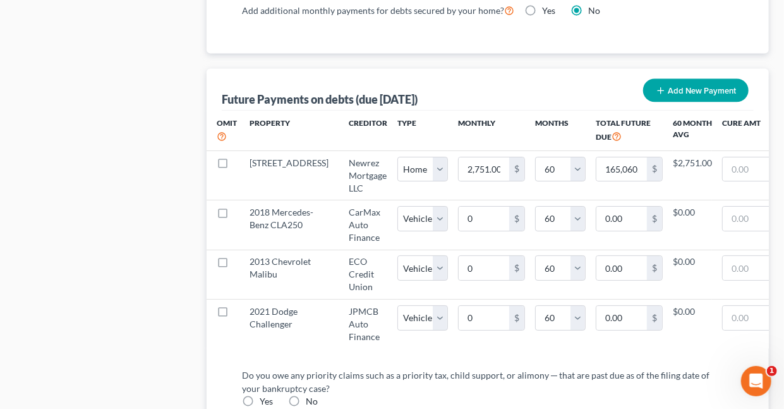
select select "0"
select select "60"
select select "0"
select select "60"
select select "0"
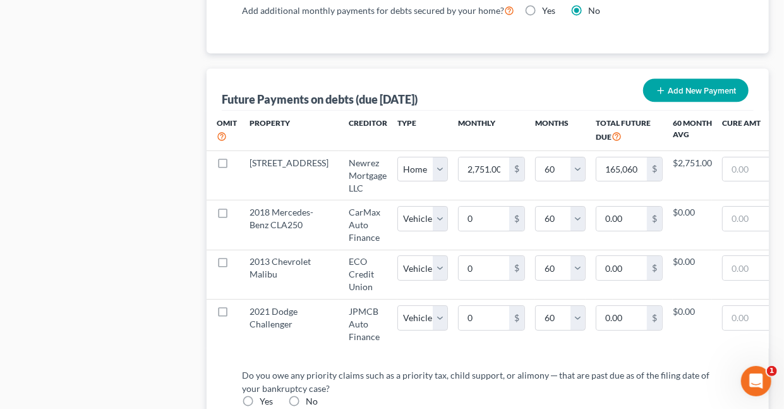
select select "60"
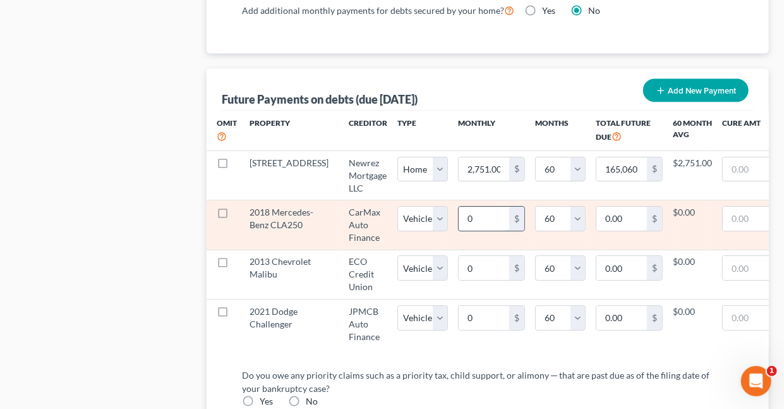
click at [459, 212] on input "0" at bounding box center [484, 219] width 51 height 24
type input "5"
type input "300.00"
type input "50"
type input "3,000.00"
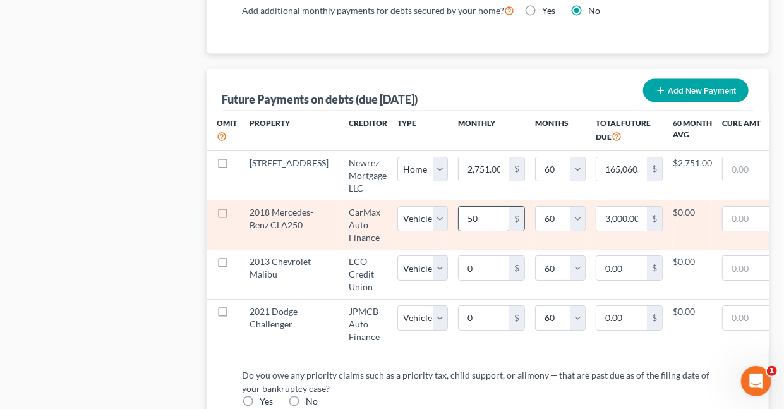
type input "500"
type input "30,000.00"
select select "1"
select select "60"
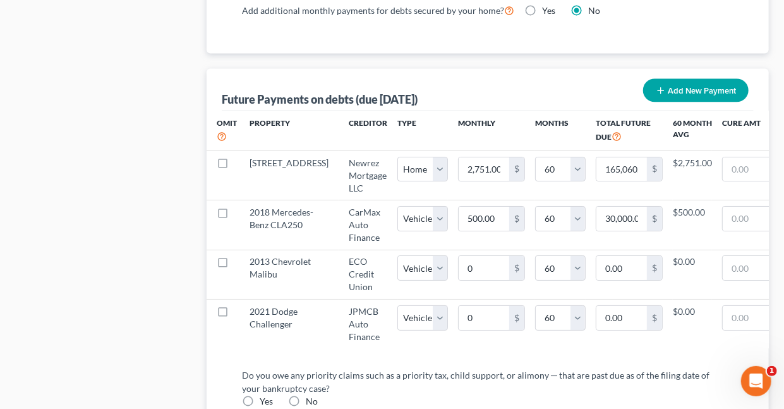
select select "1"
select select "60"
select select "1"
select select "60"
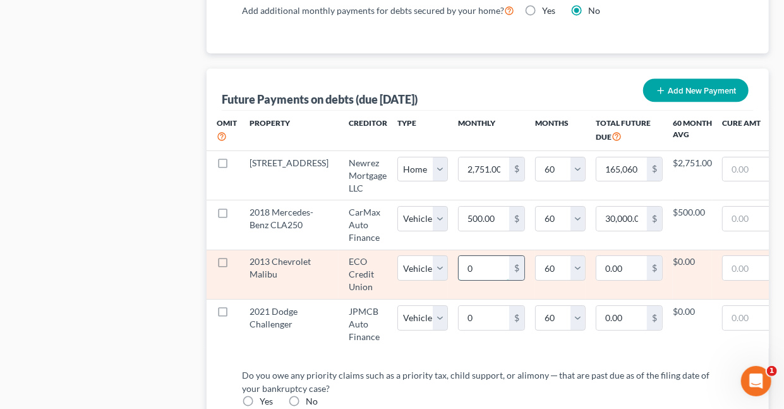
click at [459, 273] on input "0" at bounding box center [484, 268] width 51 height 24
type input "2"
type input "120.00"
type input "25"
type input "1,500.00"
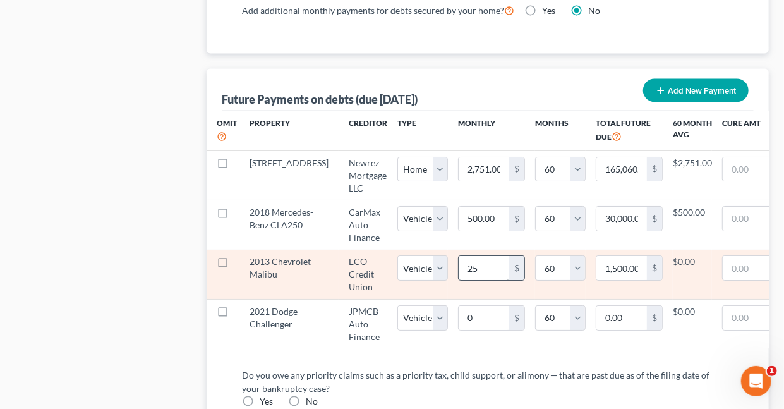
select select "1"
select select "60"
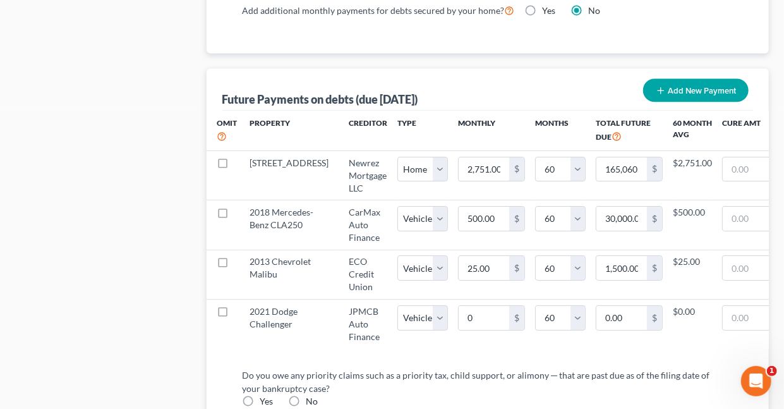
select select "1"
select select "60"
click at [459, 273] on input "25.00" at bounding box center [484, 268] width 51 height 24
type input "2"
type input "120.00"
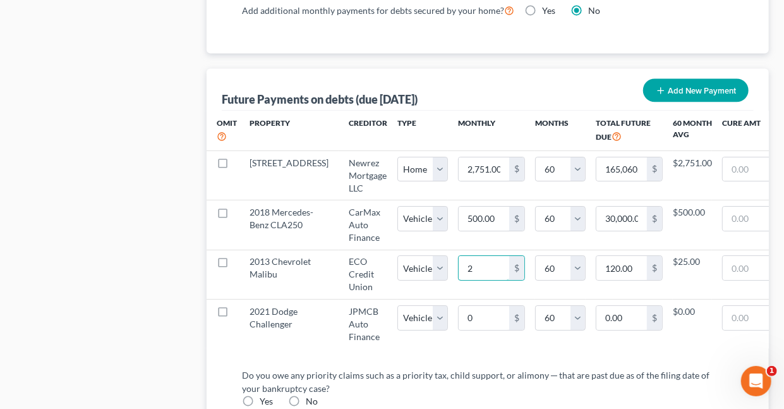
type input "25"
type input "1,500.00"
type input "250"
type input "15,000.00"
select select "1"
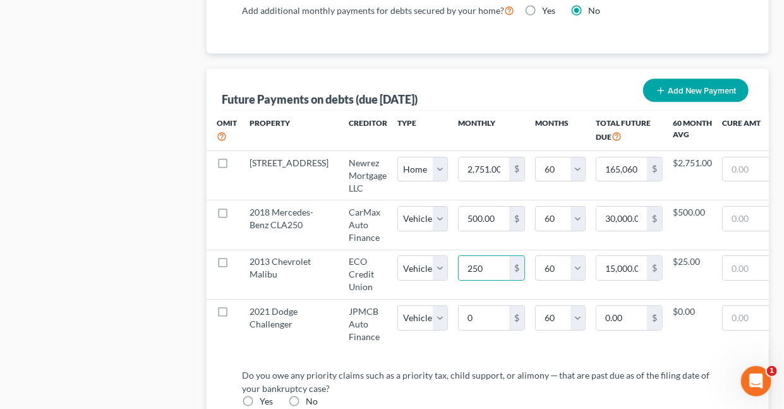
select select "60"
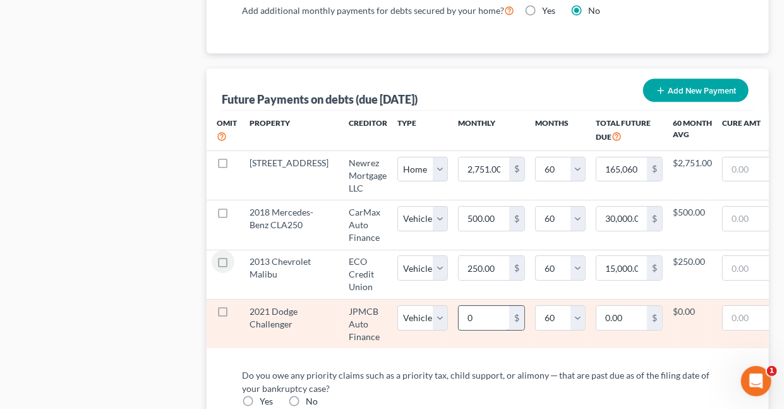
select select "1"
select select "60"
click at [459, 328] on input "0" at bounding box center [484, 318] width 51 height 24
type input "2"
type input "120.00"
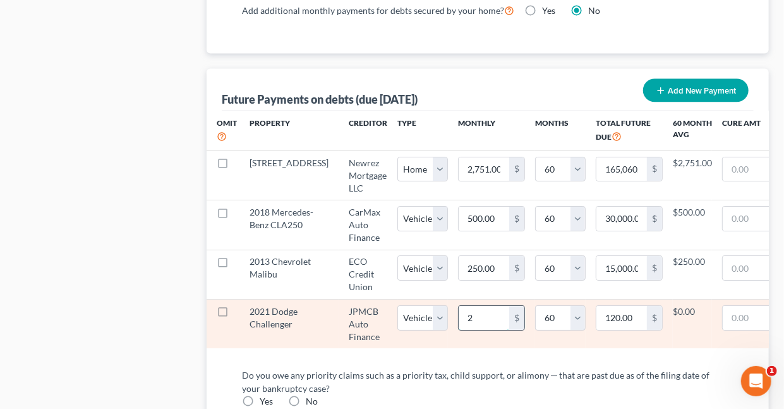
type input "0.00"
select select "1"
select select "60"
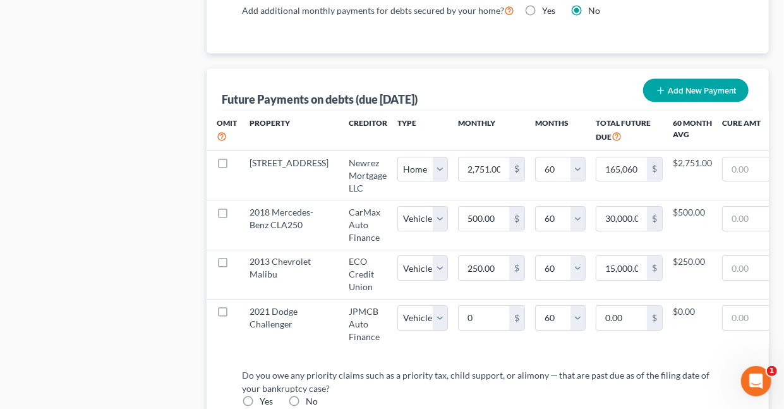
select select "1"
select select "60"
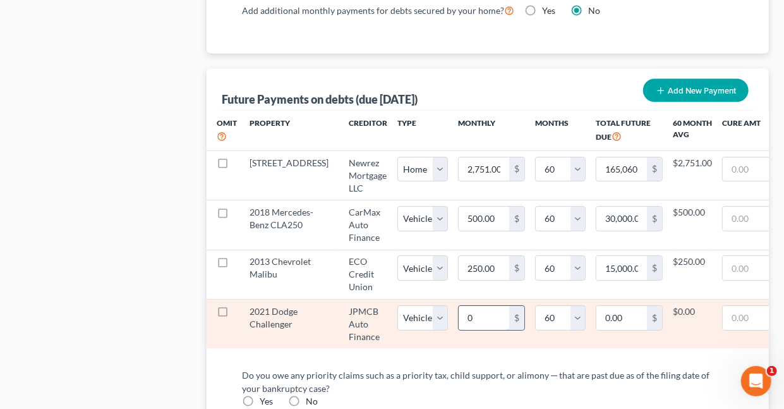
click at [459, 327] on input "0" at bounding box center [484, 318] width 51 height 24
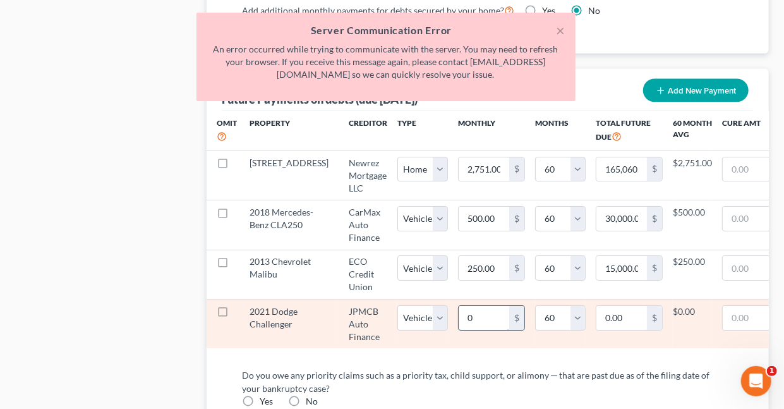
type input "6"
type input "360.00"
type input "68"
type input "4,080.00"
type input "689"
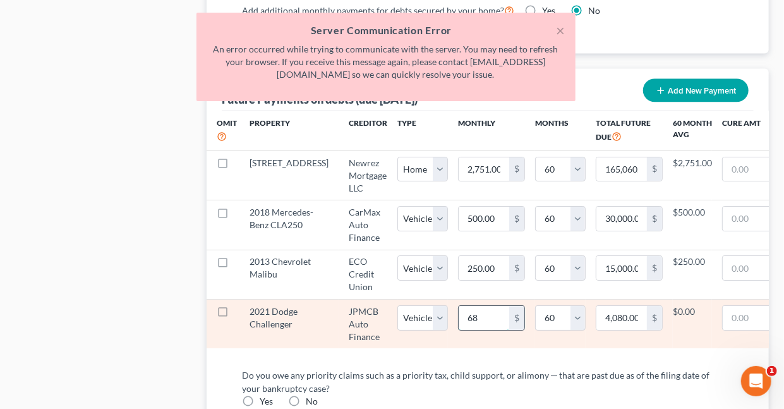
type input "41,340.00"
select select "1"
select select "60"
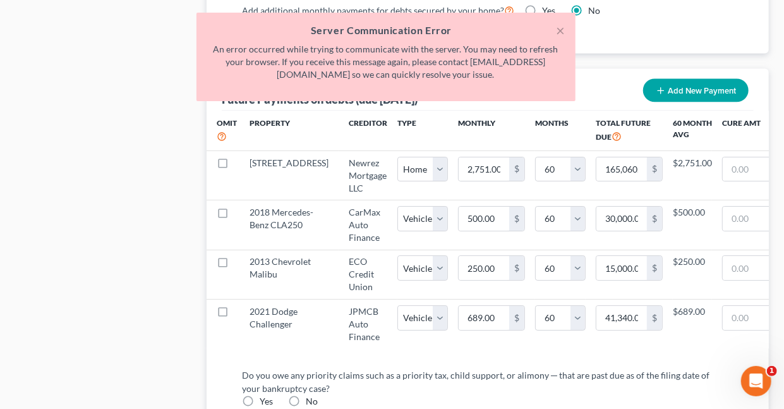
select select "1"
select select "60"
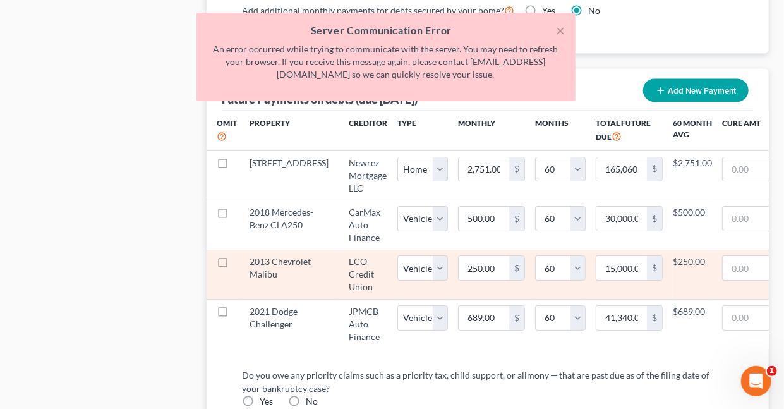
select select "1"
select select "60"
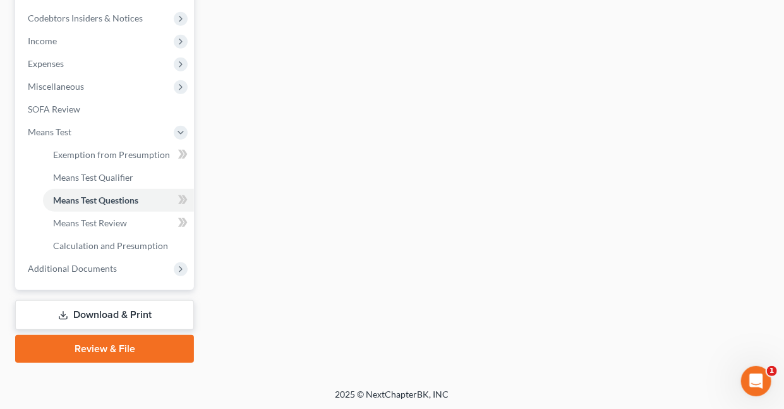
select select "0"
select select "60"
select select "1"
select select "60"
select select "1"
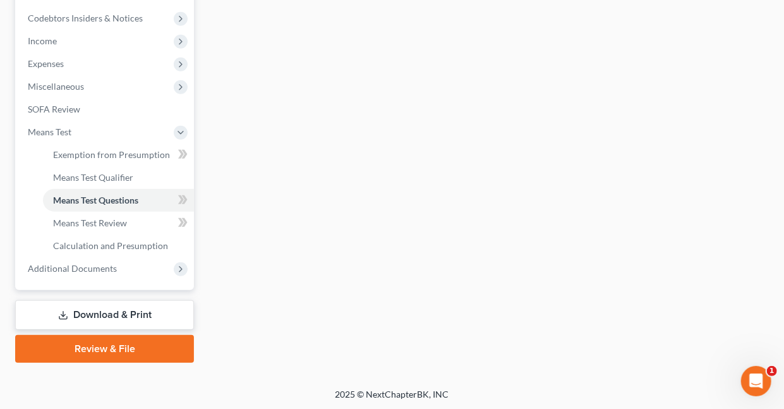
select select "60"
select select "1"
select select "60"
select select "3"
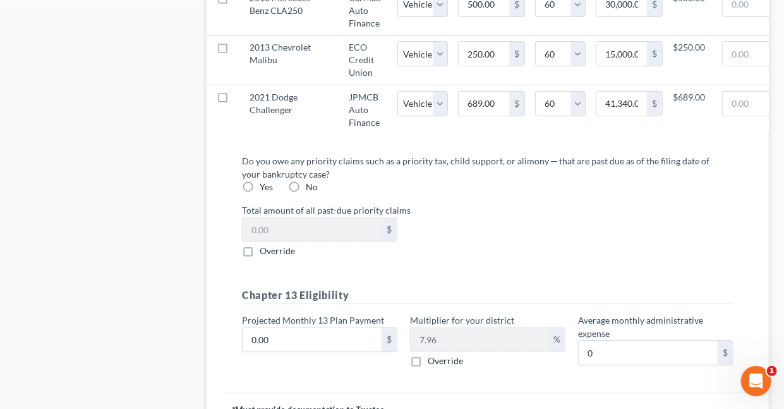
scroll to position [1547, 0]
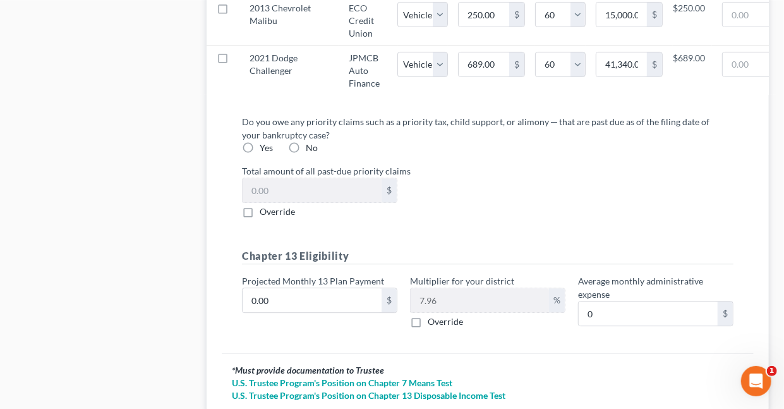
click at [306, 154] on label "No" at bounding box center [312, 147] width 12 height 13
click at [311, 150] on input "No" at bounding box center [315, 145] width 8 height 8
radio input "true"
click at [299, 312] on input "0.00" at bounding box center [312, 300] width 139 height 24
type input "2"
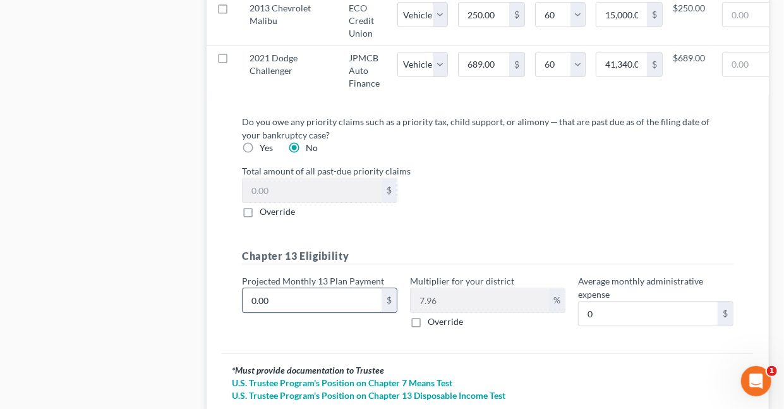
type input "0.15"
type input "27"
type input "2.14"
type input "275"
type input "21.89"
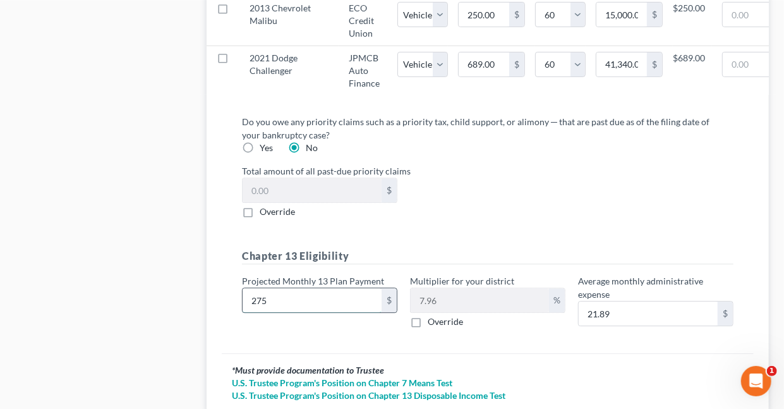
type input "2750"
type input "218.90"
type input "2,750"
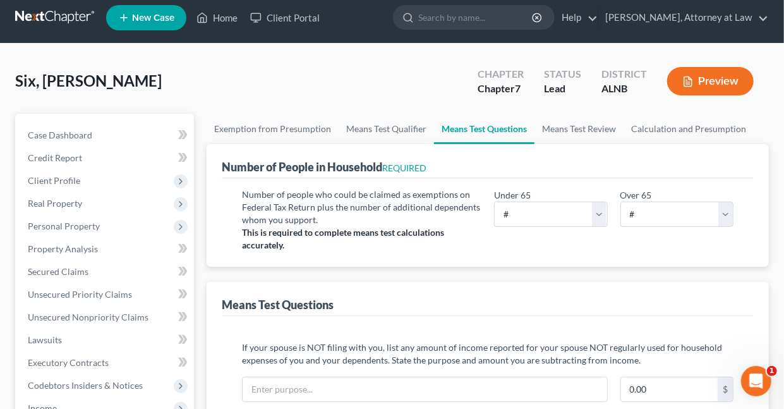
scroll to position [3, 0]
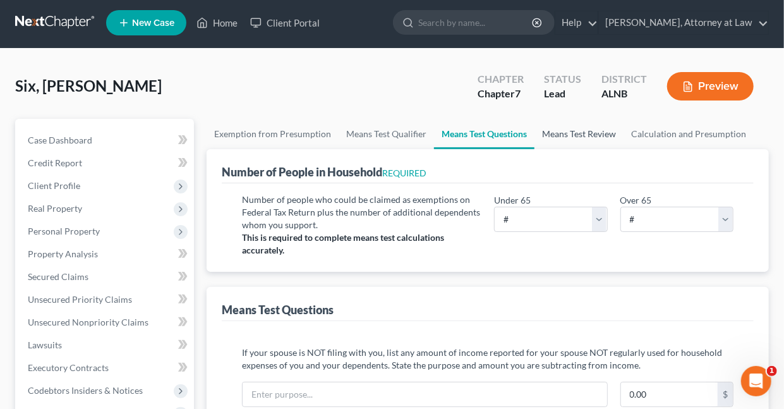
click at [570, 133] on link "Means Test Review" at bounding box center [578, 134] width 89 height 30
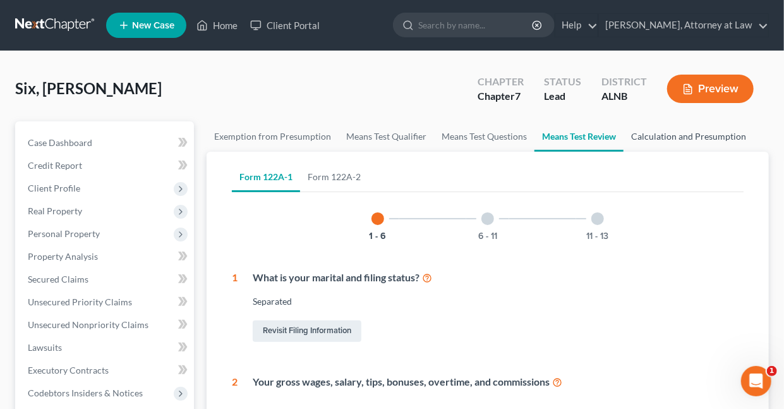
click at [644, 133] on link "Calculation and Presumption" at bounding box center [688, 136] width 130 height 30
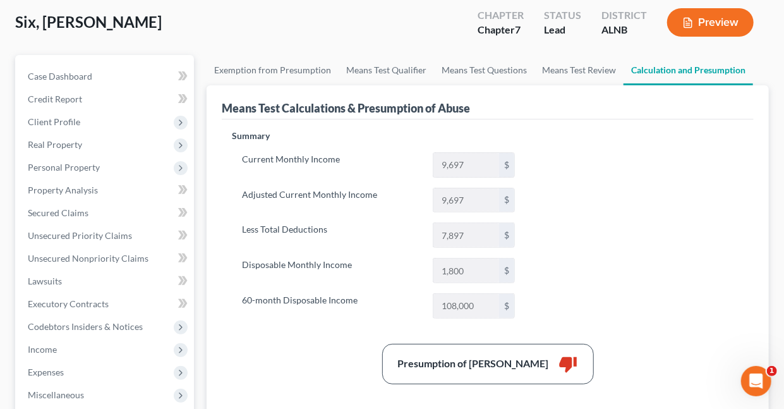
scroll to position [82, 0]
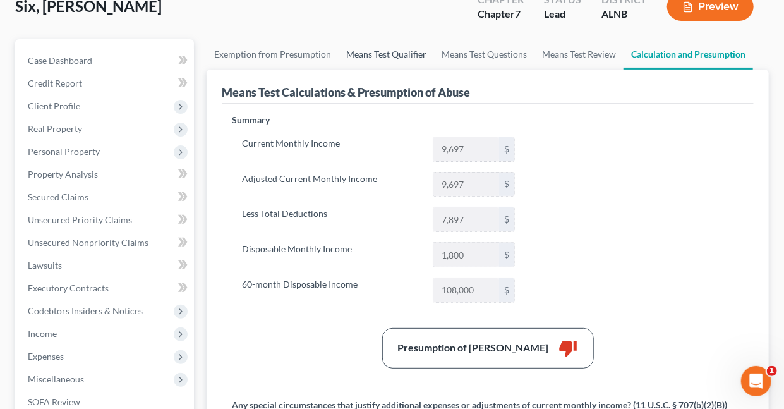
click at [366, 51] on link "Means Test Qualifier" at bounding box center [386, 54] width 95 height 30
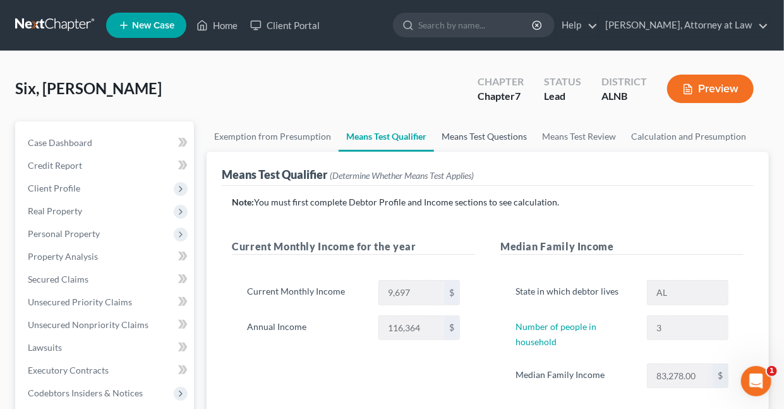
click at [473, 133] on link "Means Test Questions" at bounding box center [484, 136] width 100 height 30
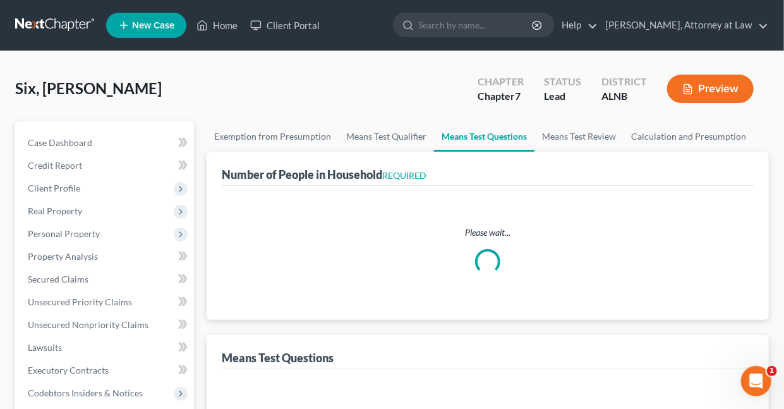
select select "0"
select select "60"
select select "1"
select select "60"
select select "1"
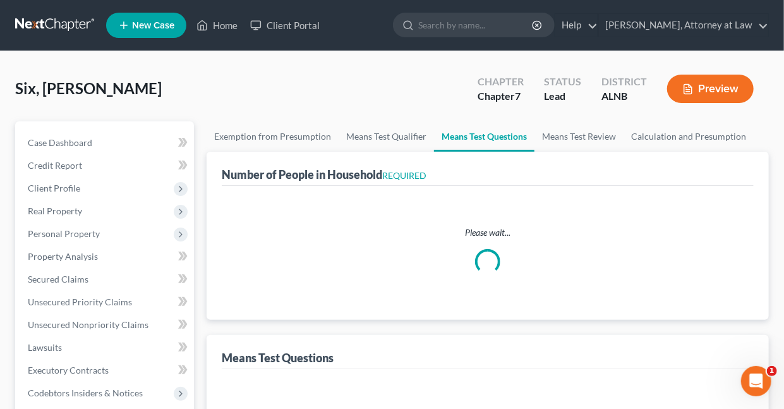
select select "60"
select select "1"
select select "60"
select select "3"
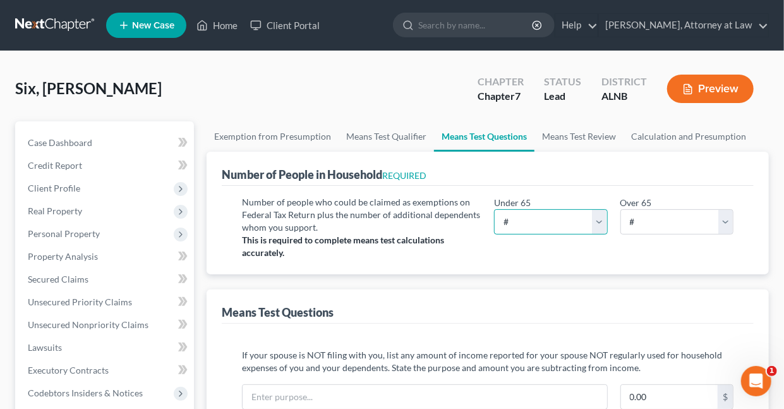
click at [598, 219] on select "# 0 1 2 3 4 5 6 7 8 9 10" at bounding box center [550, 221] width 113 height 25
select select "3"
click at [494, 209] on select "# 0 1 2 3 4 5 6 7 8 9 10" at bounding box center [550, 221] width 113 height 25
click at [725, 220] on select "# 0 1 2 3 4 5 6 7 8 9 10" at bounding box center [676, 221] width 113 height 25
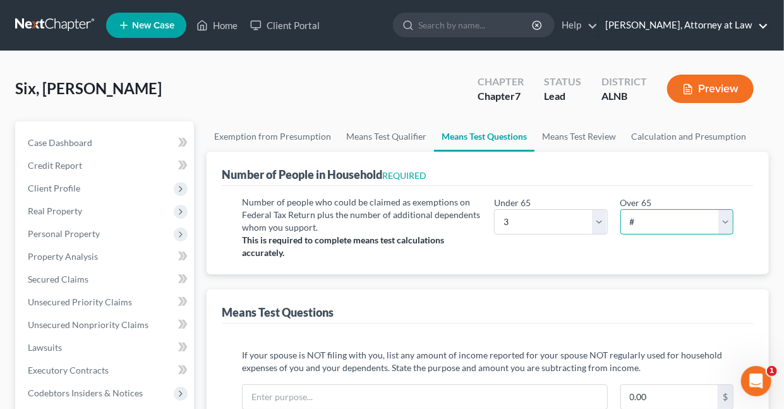
select select "0"
click at [620, 209] on select "# 0 1 2 3 4 5 6 7 8 9 10" at bounding box center [676, 221] width 113 height 25
click at [662, 135] on link "Calculation and Presumption" at bounding box center [688, 136] width 130 height 30
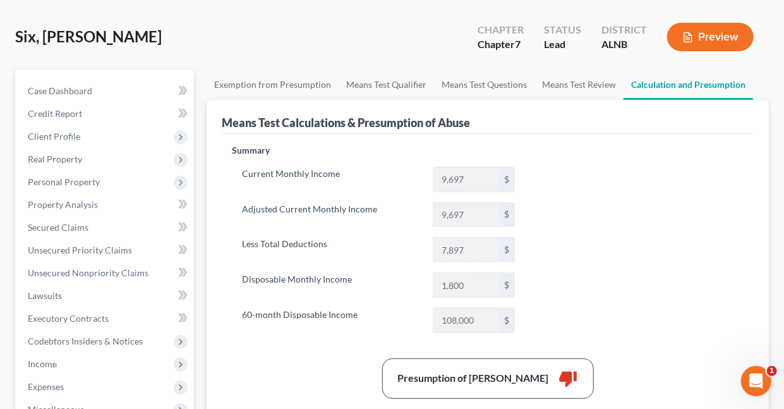
scroll to position [47, 0]
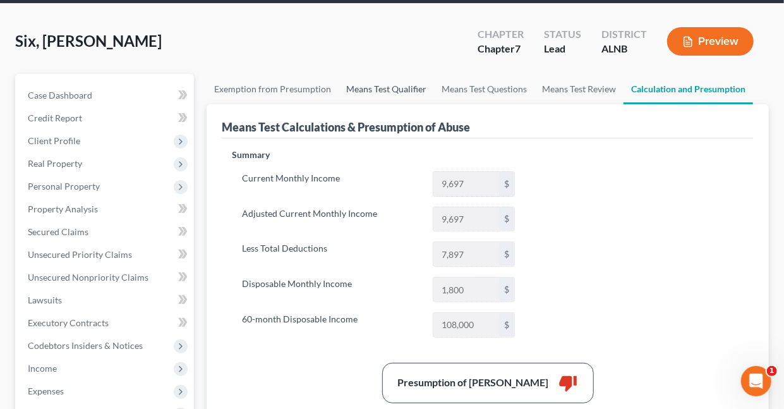
click at [390, 89] on link "Means Test Qualifier" at bounding box center [386, 89] width 95 height 30
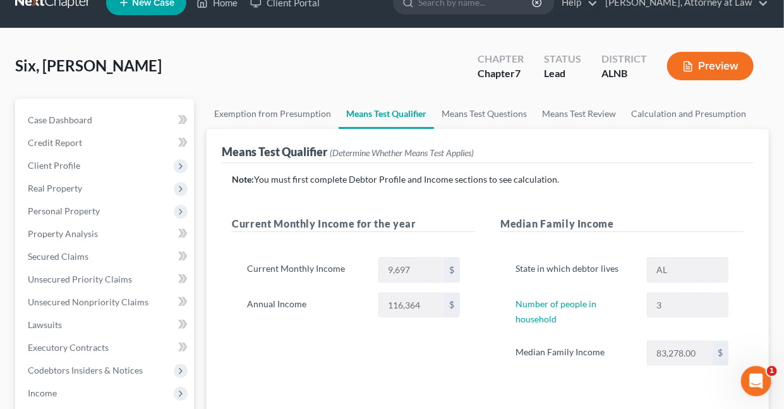
scroll to position [13, 0]
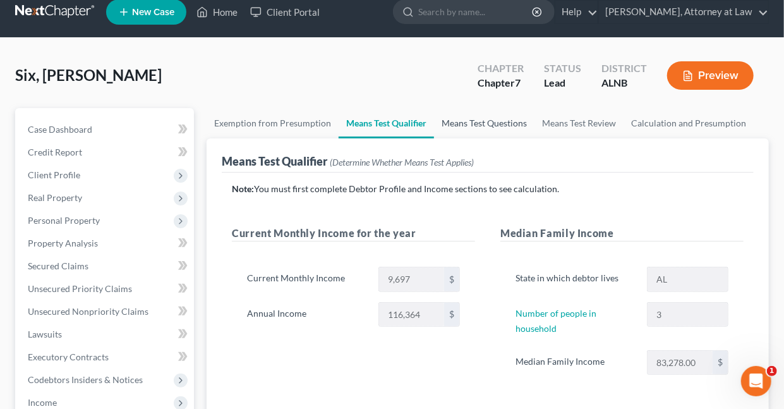
click at [467, 122] on link "Means Test Questions" at bounding box center [484, 123] width 100 height 30
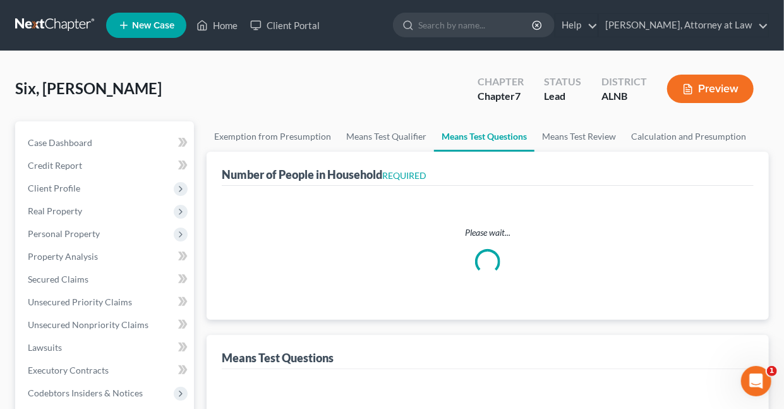
select select "0"
select select "60"
select select "1"
select select "60"
select select "1"
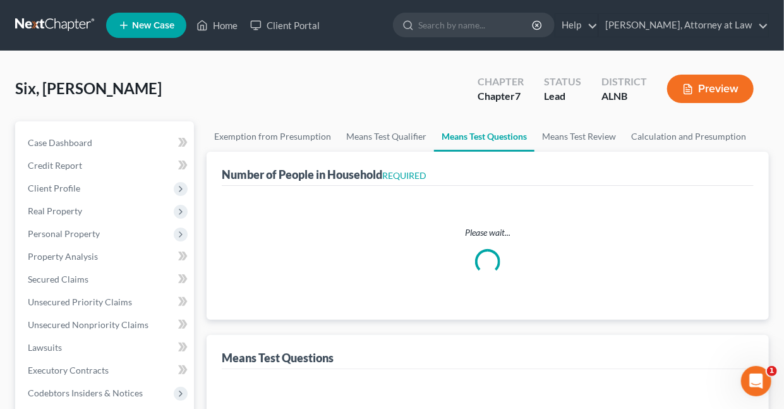
select select "60"
select select "1"
select select "60"
select select "3"
select select "0"
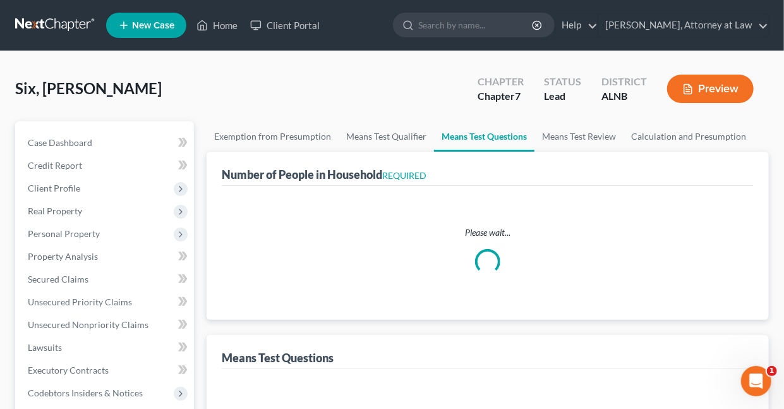
select select "3"
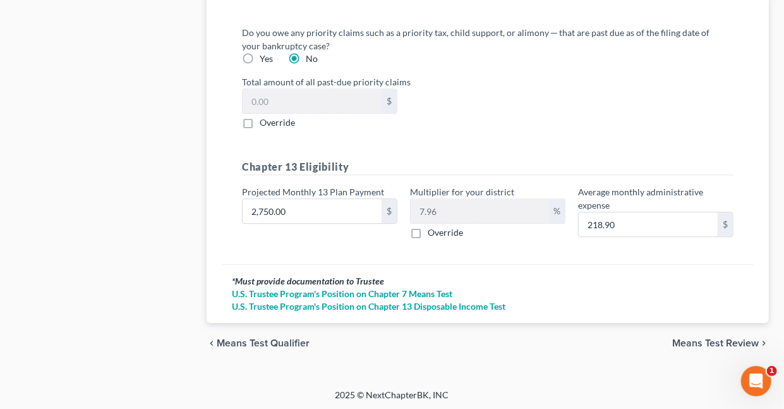
scroll to position [1639, 0]
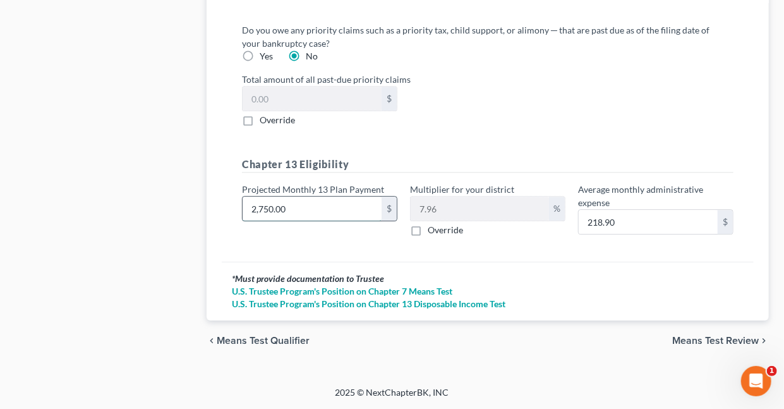
click at [307, 219] on input "2,750.00" at bounding box center [312, 208] width 139 height 24
type input "2"
type input "0.15"
type input "29"
type input "2.30"
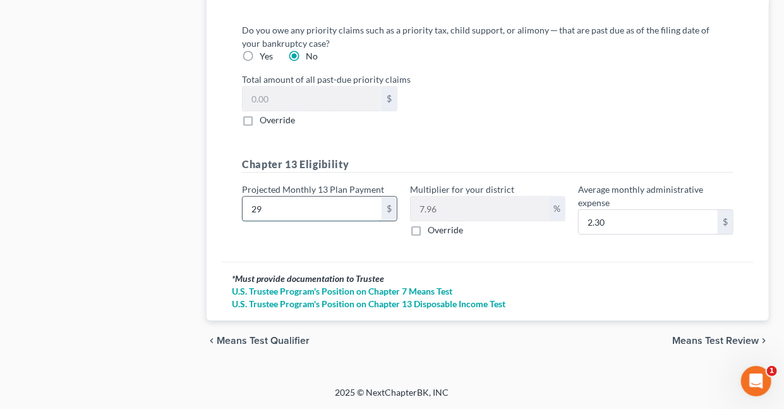
type input "295"
type input "23.48"
type input "2950-"
type input "234.82"
type input "2,950"
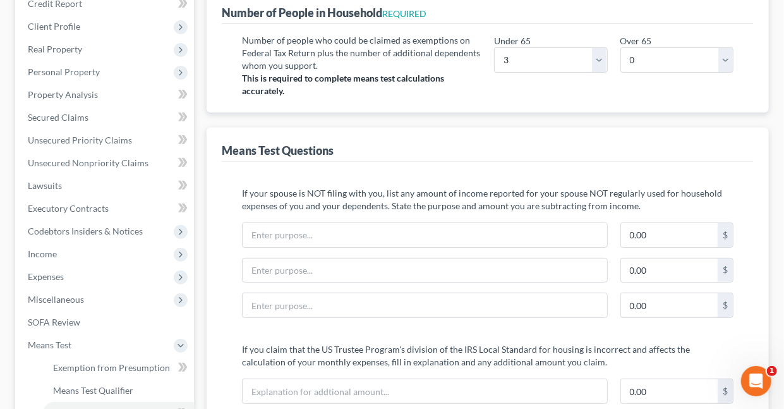
scroll to position [112, 0]
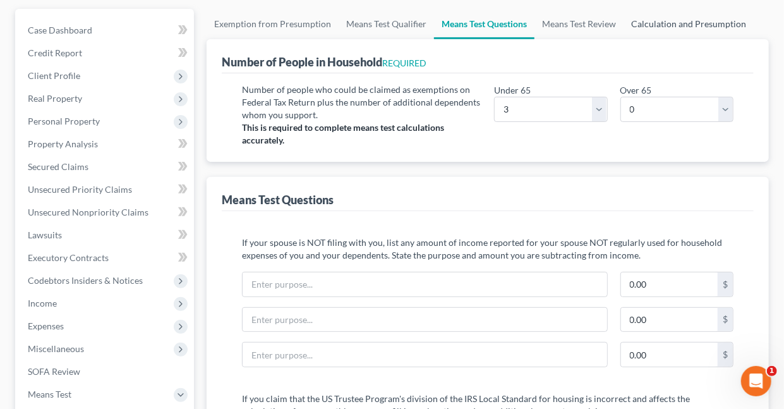
click at [684, 23] on link "Calculation and Presumption" at bounding box center [688, 24] width 130 height 30
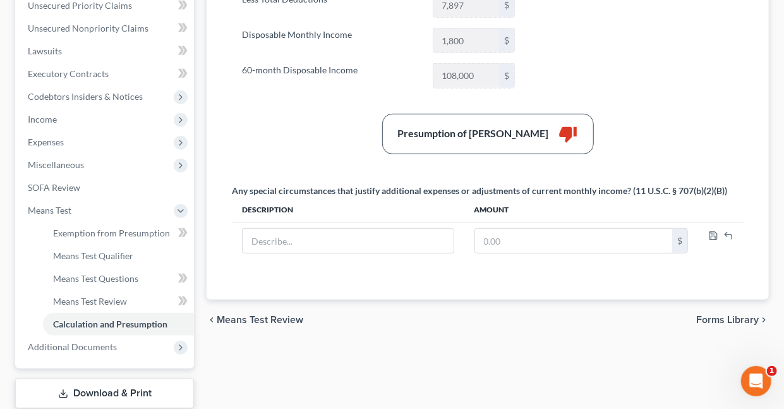
scroll to position [299, 0]
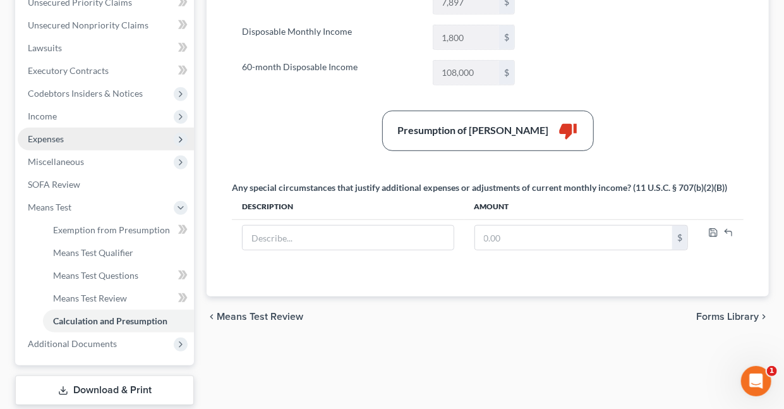
click at [47, 135] on span "Expenses" at bounding box center [46, 138] width 36 height 11
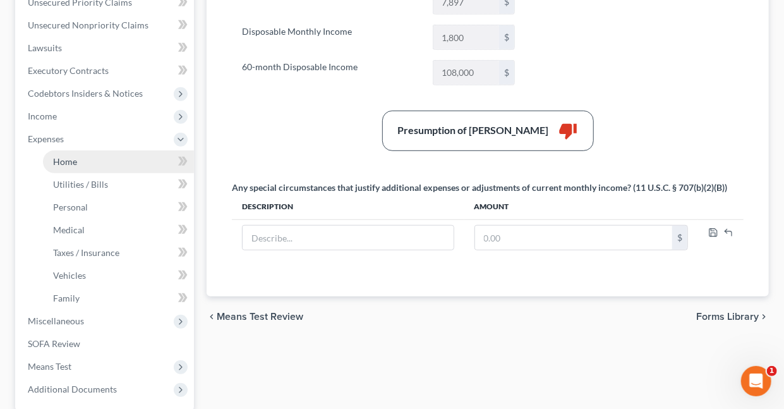
click at [63, 159] on span "Home" at bounding box center [65, 161] width 24 height 11
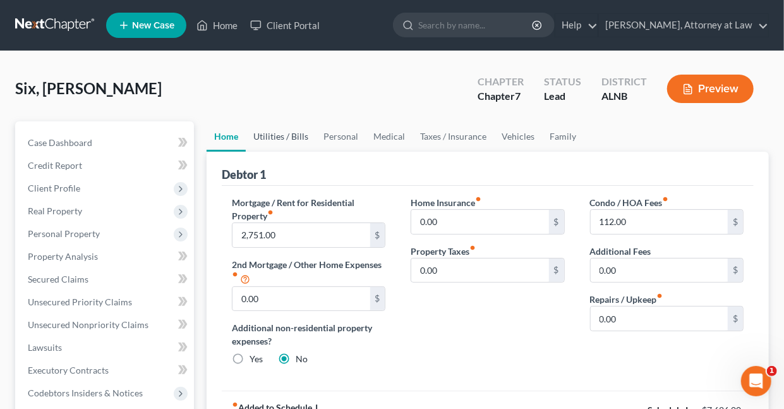
click at [267, 137] on link "Utilities / Bills" at bounding box center [281, 136] width 70 height 30
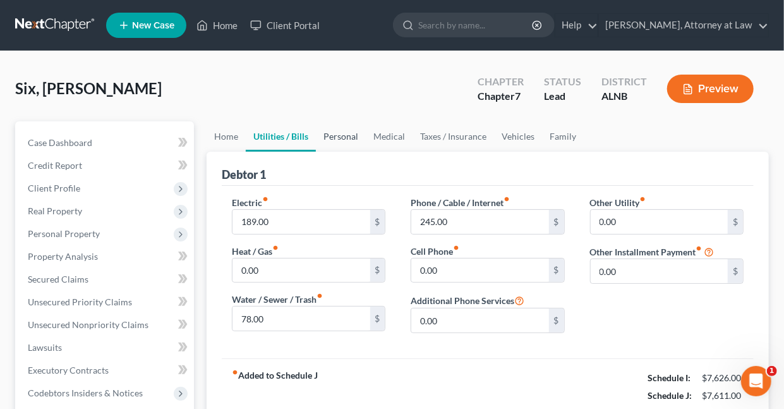
click at [339, 135] on link "Personal" at bounding box center [341, 136] width 50 height 30
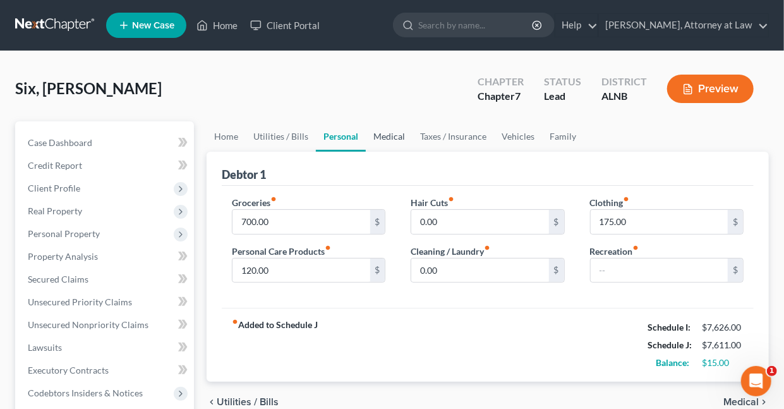
click at [381, 137] on link "Medical" at bounding box center [389, 136] width 47 height 30
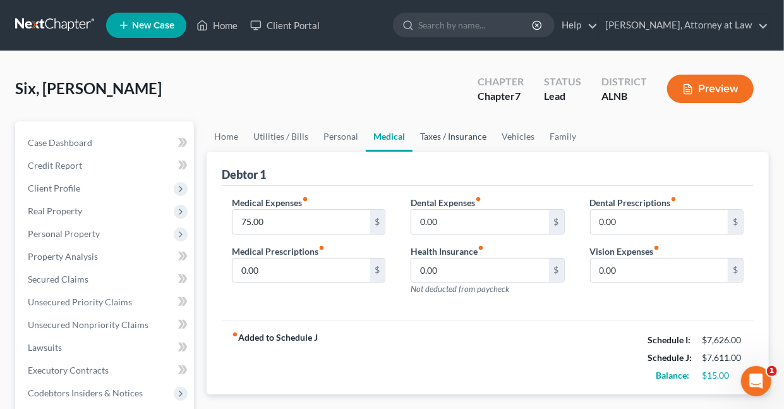
click at [459, 134] on link "Taxes / Insurance" at bounding box center [452, 136] width 81 height 30
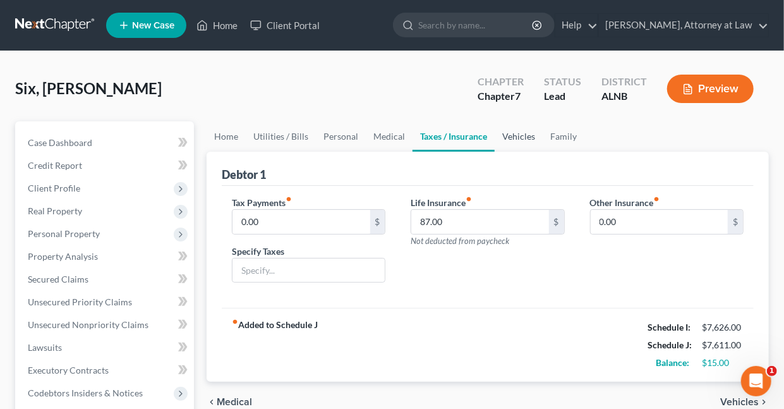
click at [521, 136] on link "Vehicles" at bounding box center [519, 136] width 48 height 30
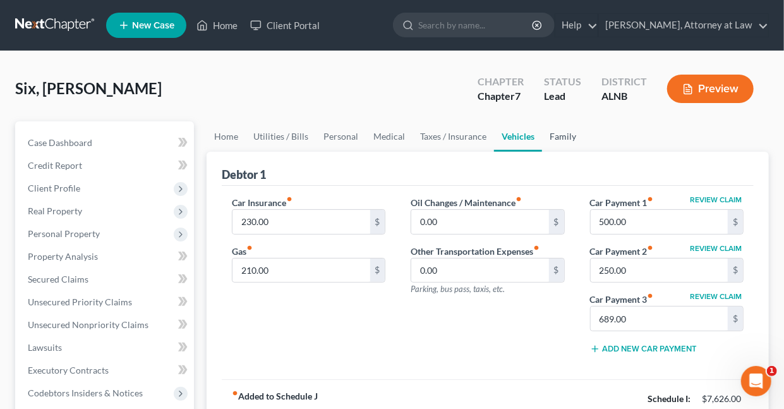
click at [561, 135] on link "Family" at bounding box center [563, 136] width 42 height 30
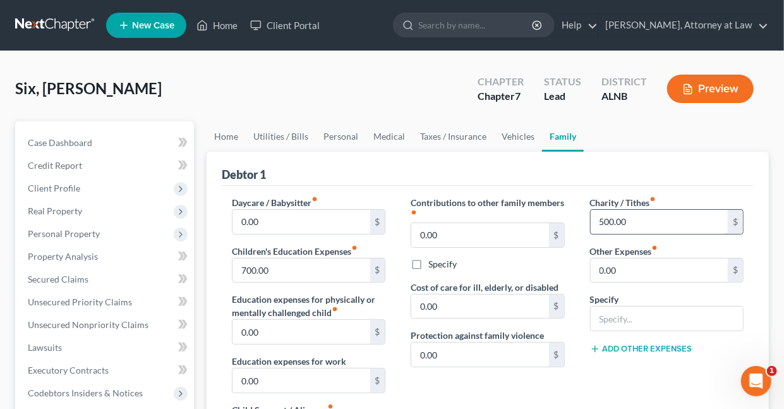
click at [640, 219] on input "500.00" at bounding box center [659, 222] width 137 height 24
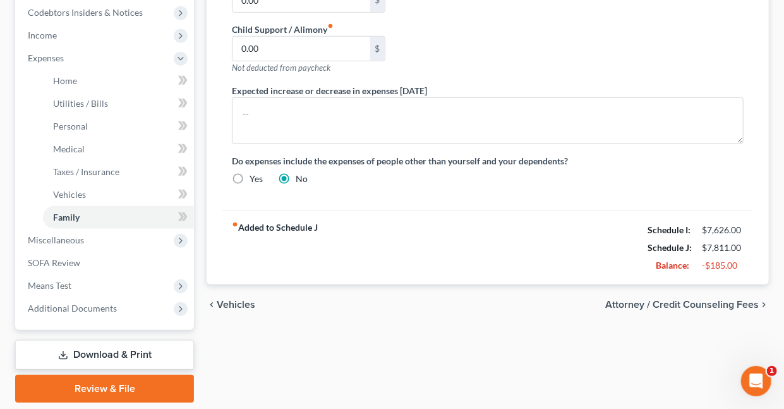
scroll to position [396, 0]
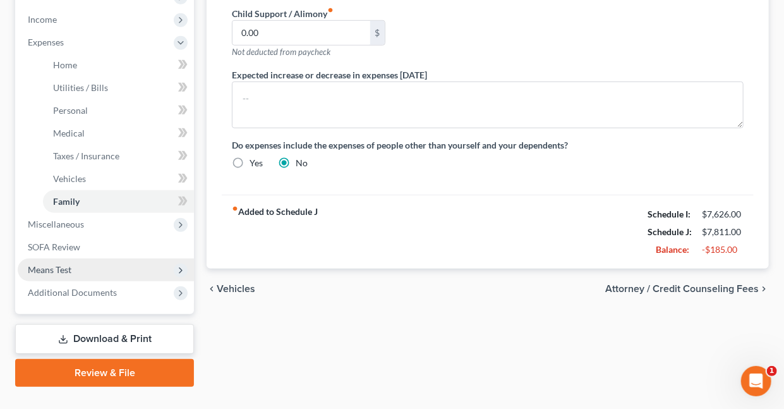
click at [64, 267] on span "Means Test" at bounding box center [50, 269] width 44 height 11
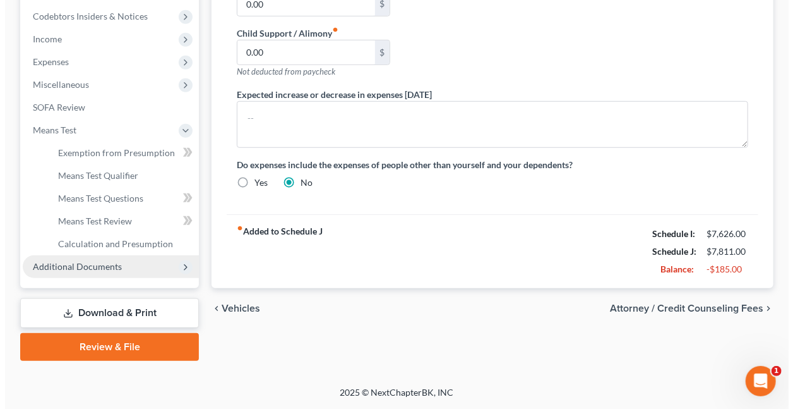
scroll to position [375, 0]
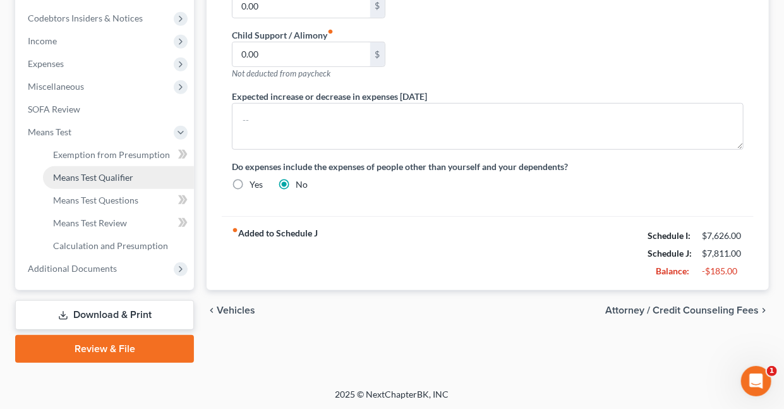
click at [88, 177] on span "Means Test Qualifier" at bounding box center [93, 177] width 80 height 11
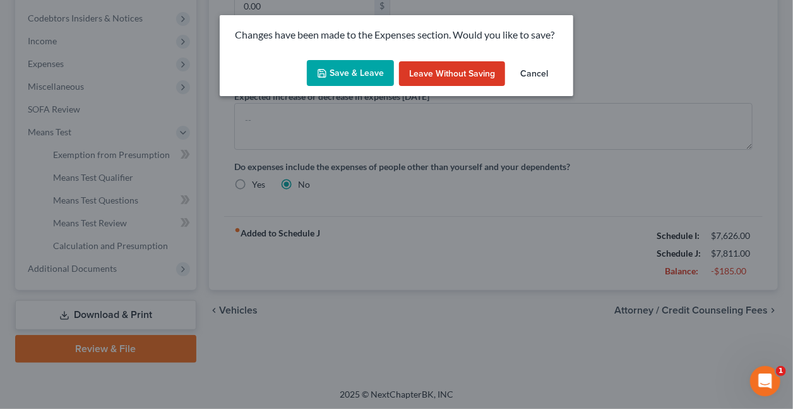
click at [375, 71] on button "Save & Leave" at bounding box center [350, 73] width 87 height 27
type input "700.00"
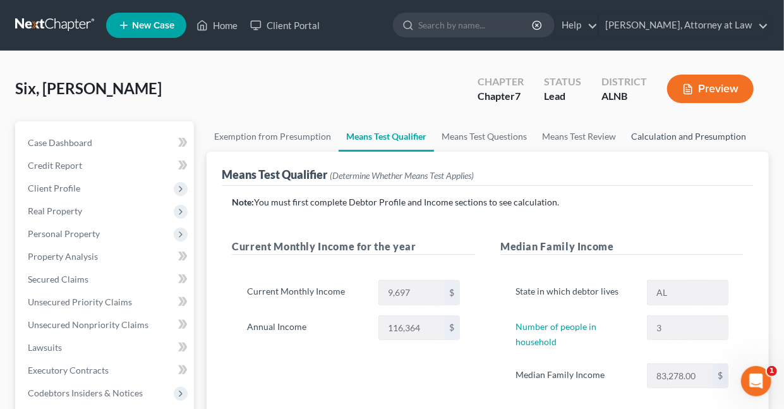
click at [676, 137] on link "Calculation and Presumption" at bounding box center [688, 136] width 130 height 30
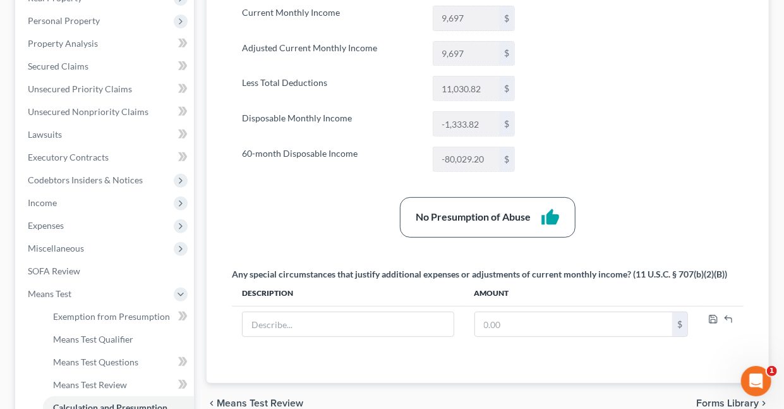
scroll to position [224, 0]
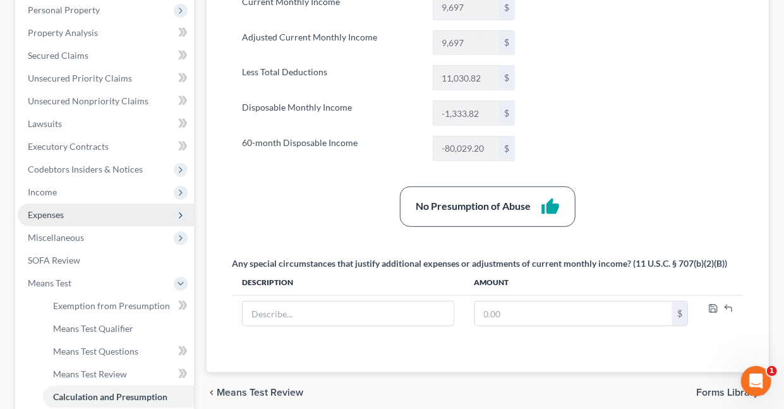
click at [56, 213] on span "Expenses" at bounding box center [46, 214] width 36 height 11
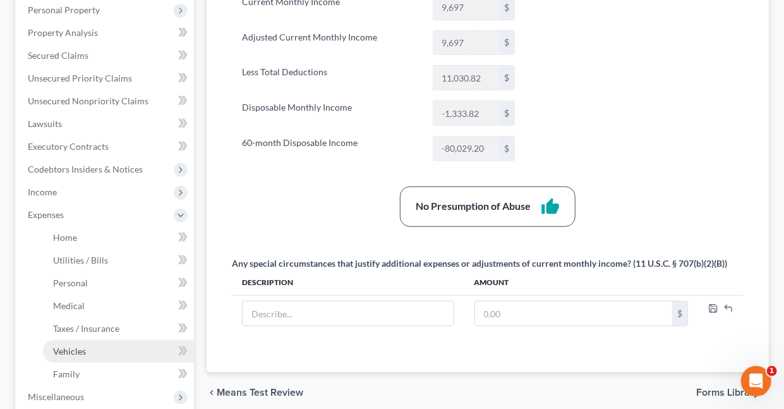
click at [75, 350] on span "Vehicles" at bounding box center [69, 351] width 33 height 11
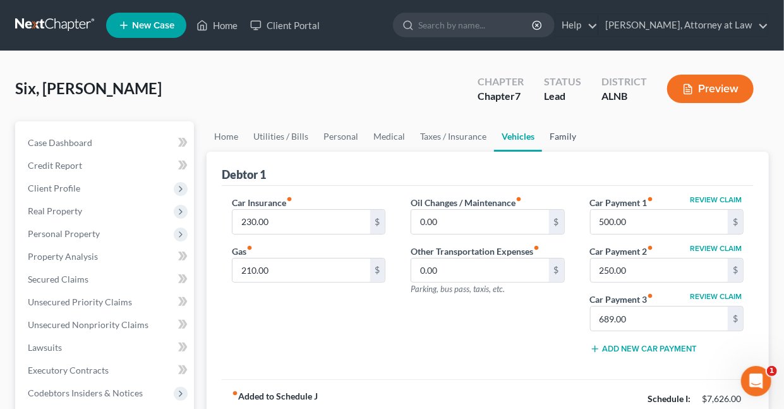
click at [555, 135] on link "Family" at bounding box center [563, 136] width 42 height 30
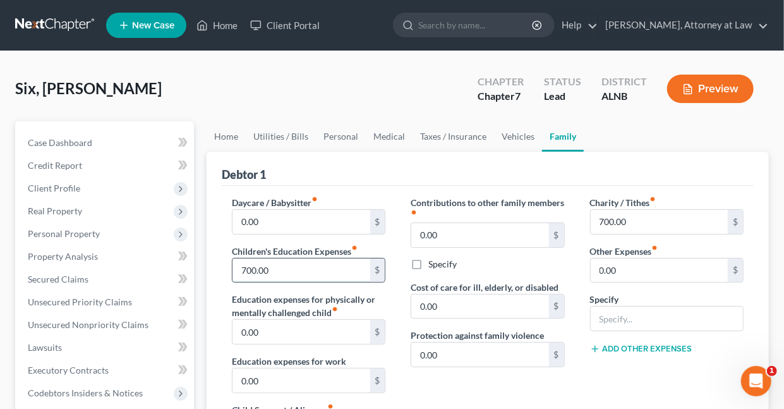
click at [290, 269] on input "700.00" at bounding box center [300, 270] width 137 height 24
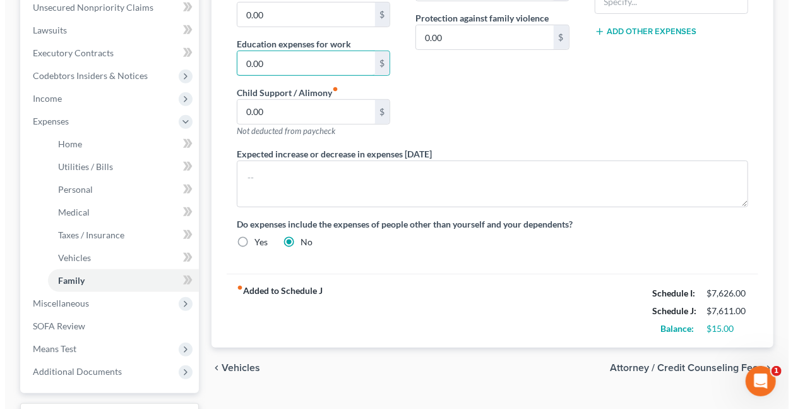
scroll to position [325, 0]
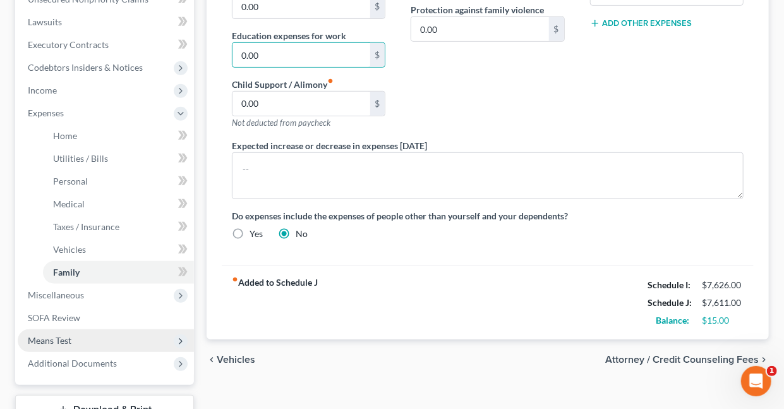
click at [49, 342] on span "Means Test" at bounding box center [50, 340] width 44 height 11
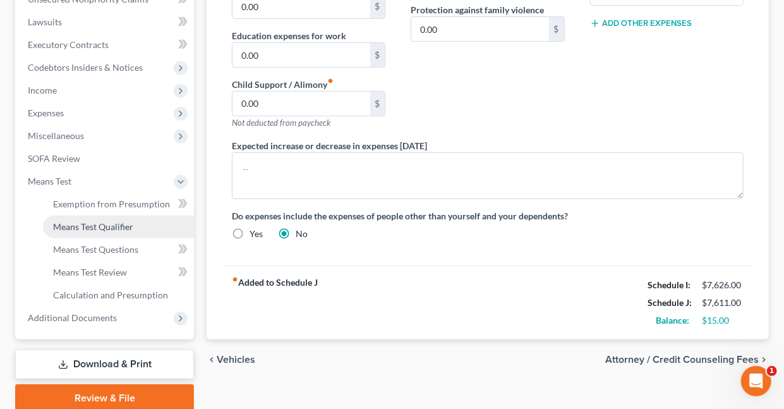
click at [114, 222] on span "Means Test Qualifier" at bounding box center [93, 226] width 80 height 11
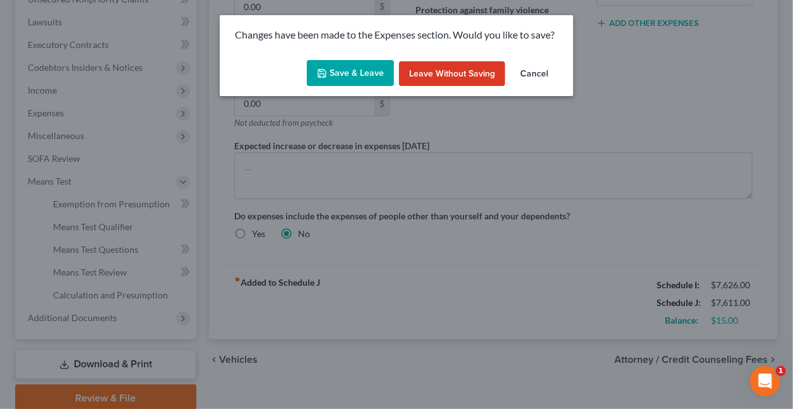
click at [351, 69] on button "Save & Leave" at bounding box center [350, 73] width 87 height 27
type input "500.00"
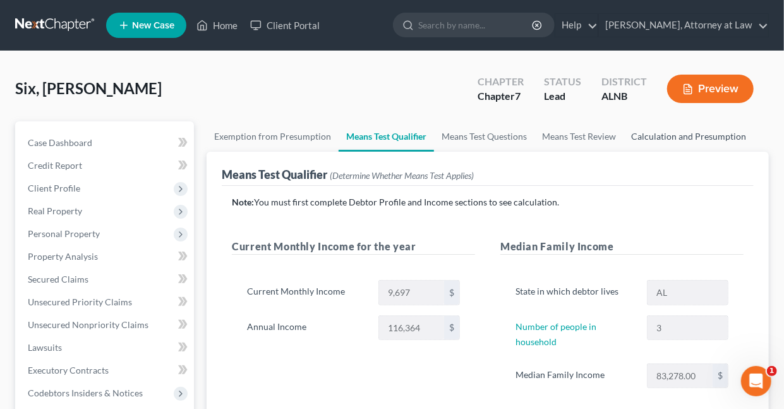
click at [656, 134] on link "Calculation and Presumption" at bounding box center [688, 136] width 130 height 30
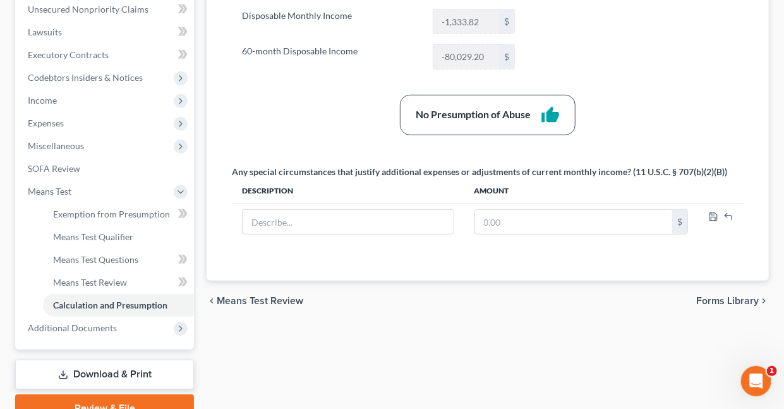
scroll to position [375, 0]
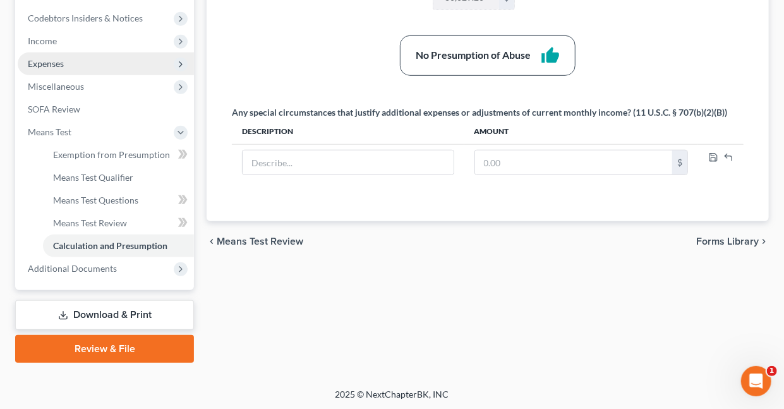
click at [34, 63] on span "Expenses" at bounding box center [46, 63] width 36 height 11
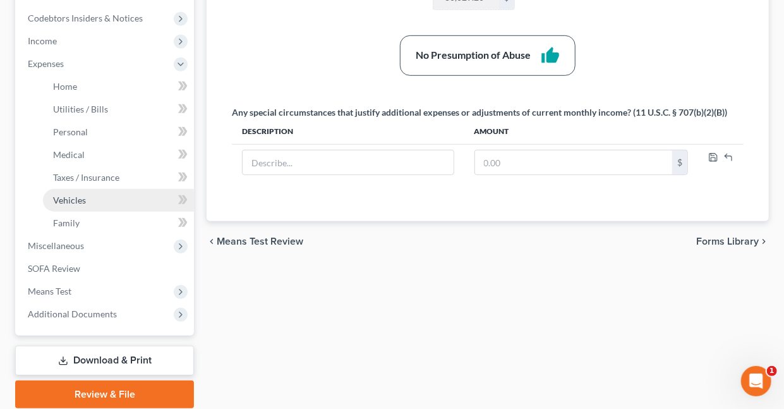
click at [80, 195] on span "Vehicles" at bounding box center [69, 200] width 33 height 11
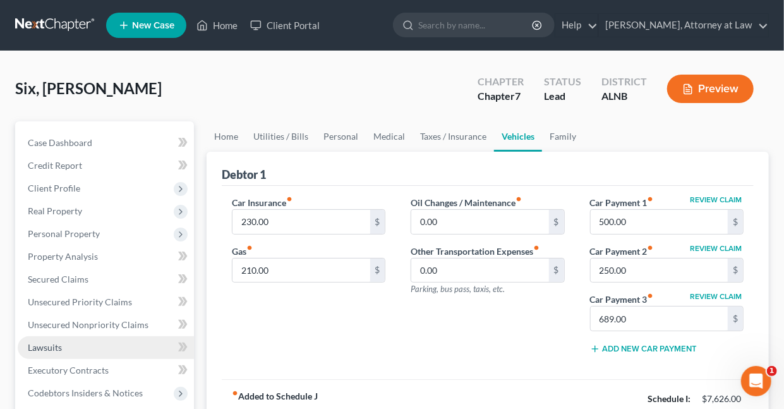
click at [54, 344] on span "Lawsuits" at bounding box center [45, 347] width 34 height 11
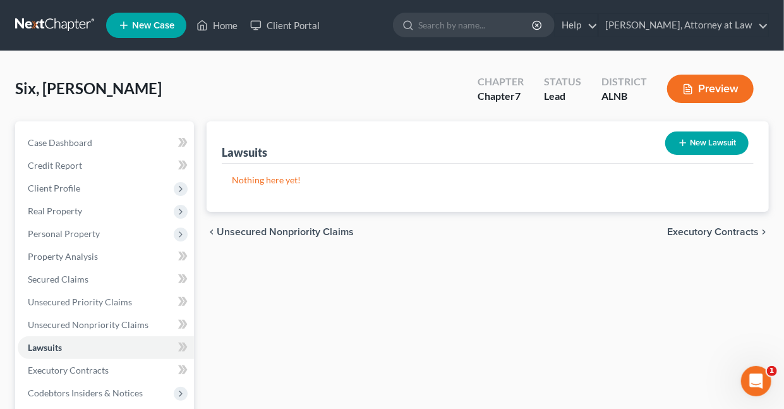
click at [708, 91] on button "Preview" at bounding box center [710, 89] width 87 height 28
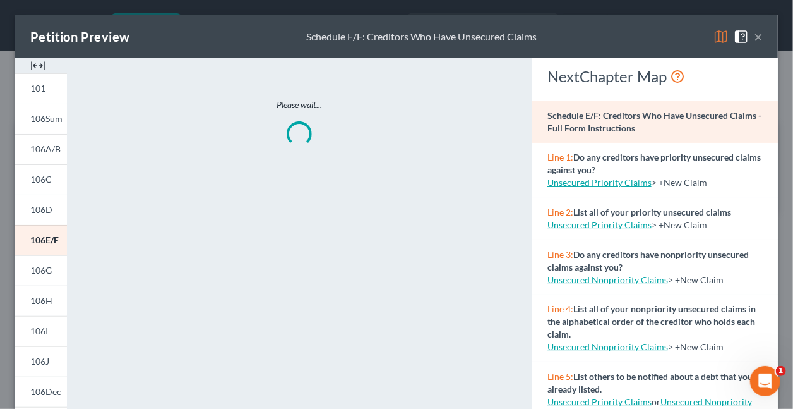
click at [714, 33] on img at bounding box center [721, 36] width 15 height 15
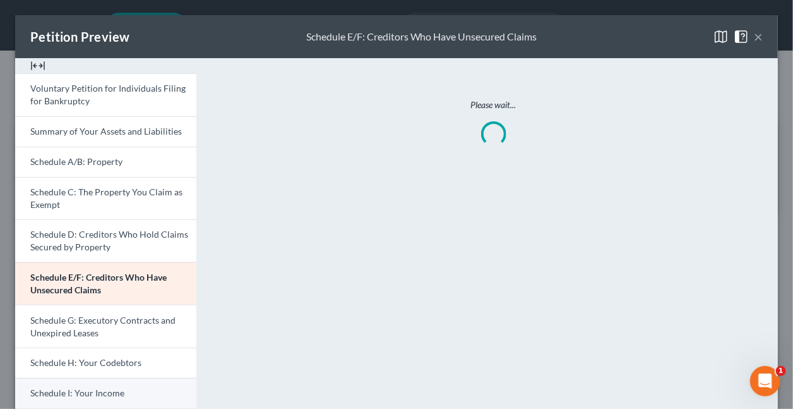
click at [70, 392] on span "Schedule I: Your Income" at bounding box center [77, 392] width 94 height 11
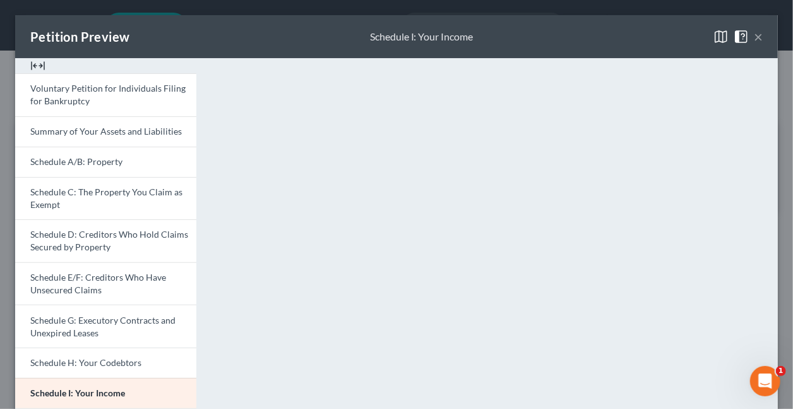
click at [754, 39] on button "×" at bounding box center [758, 36] width 9 height 15
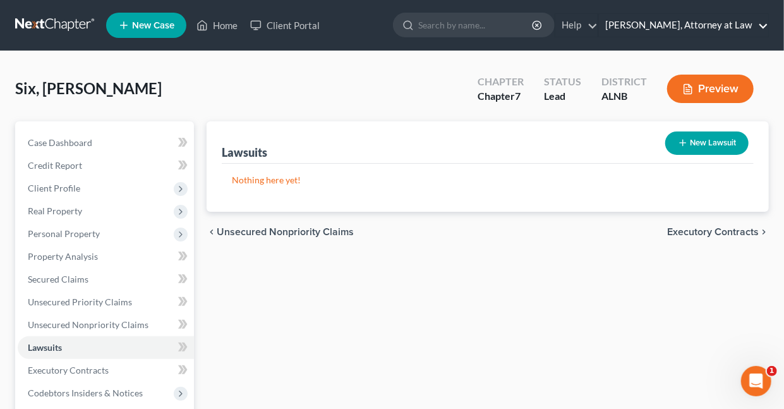
click at [764, 25] on link "Daisy M. Holder, Attorney at Law" at bounding box center [683, 25] width 169 height 23
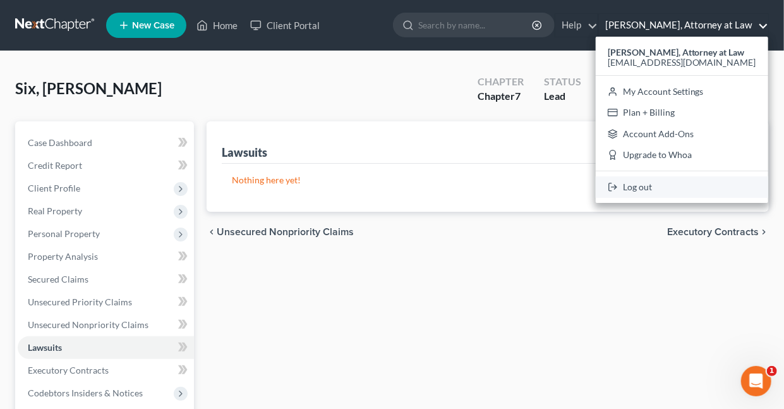
click at [642, 187] on link "Log out" at bounding box center [682, 186] width 172 height 21
